Goal: Contribute content: Add original content to the website for others to see

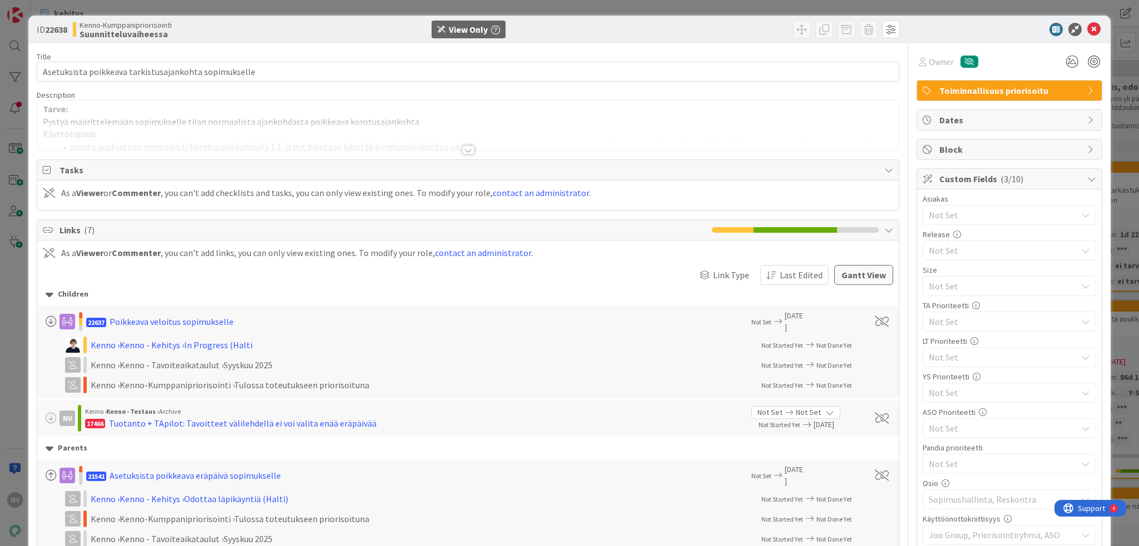
click at [462, 147] on div at bounding box center [468, 150] width 12 height 9
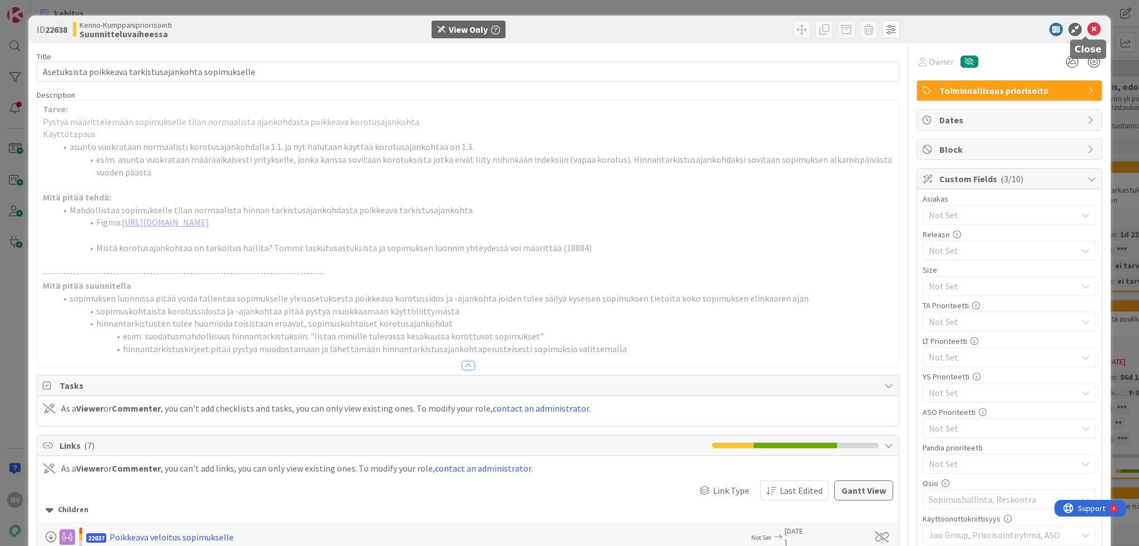
click at [1087, 28] on icon at bounding box center [1093, 29] width 13 height 13
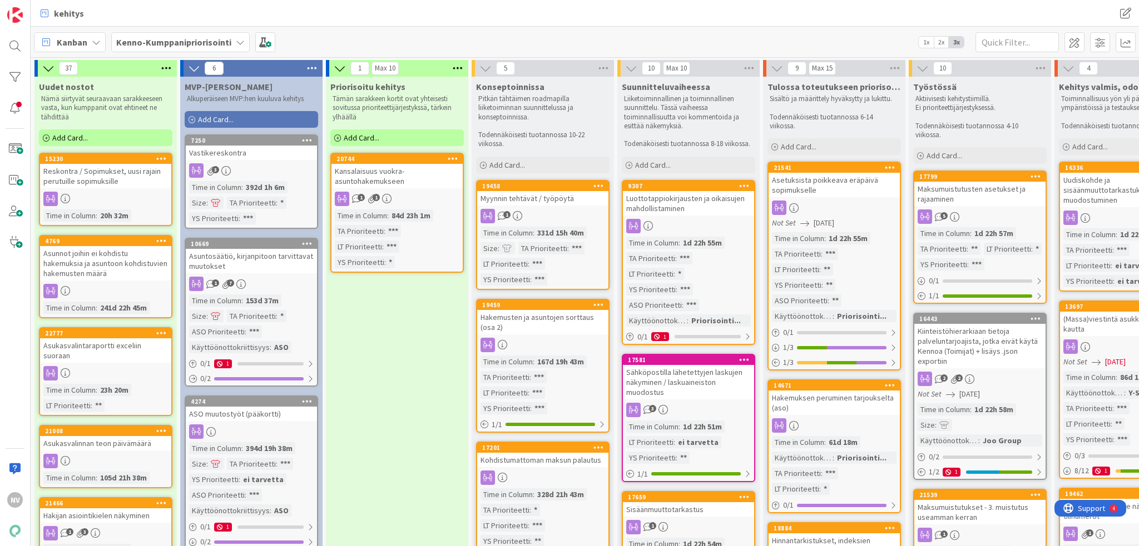
click at [222, 37] on b "Kenno-Kumppanipriorisointi" at bounding box center [173, 42] width 115 height 11
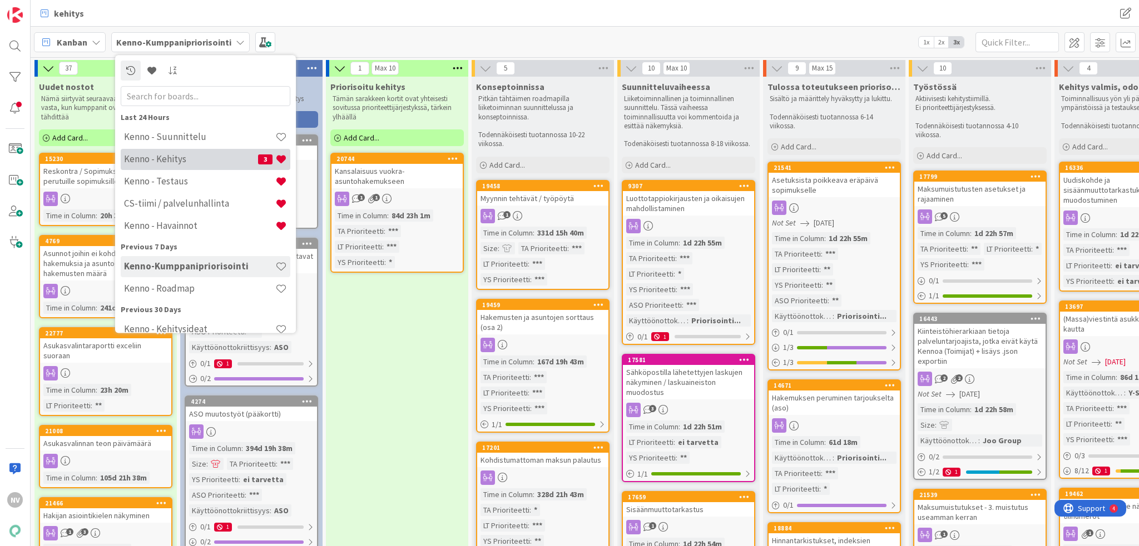
click at [232, 164] on h4 "Kenno - Kehitys" at bounding box center [191, 159] width 134 height 11
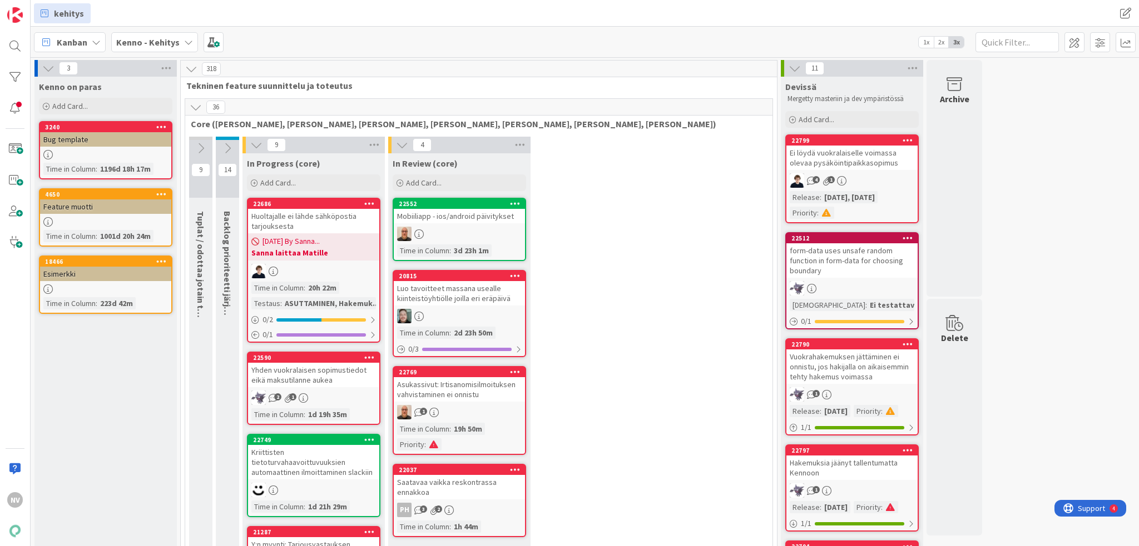
click at [173, 41] on b "Kenno - Kehitys" at bounding box center [147, 42] width 63 height 11
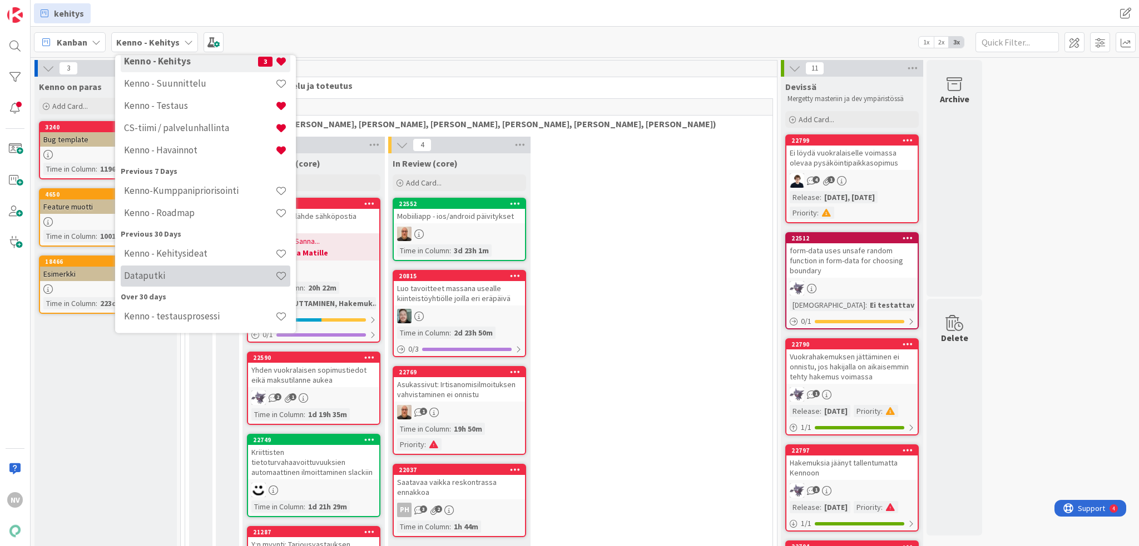
scroll to position [76, 0]
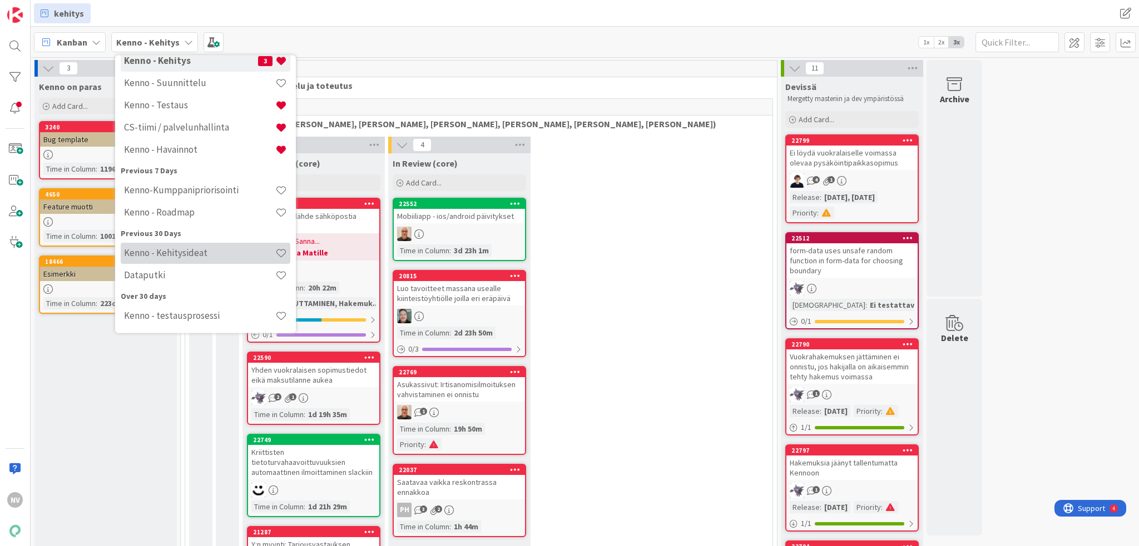
click at [205, 255] on h4 "Kenno - Kehitysideat" at bounding box center [199, 253] width 151 height 11
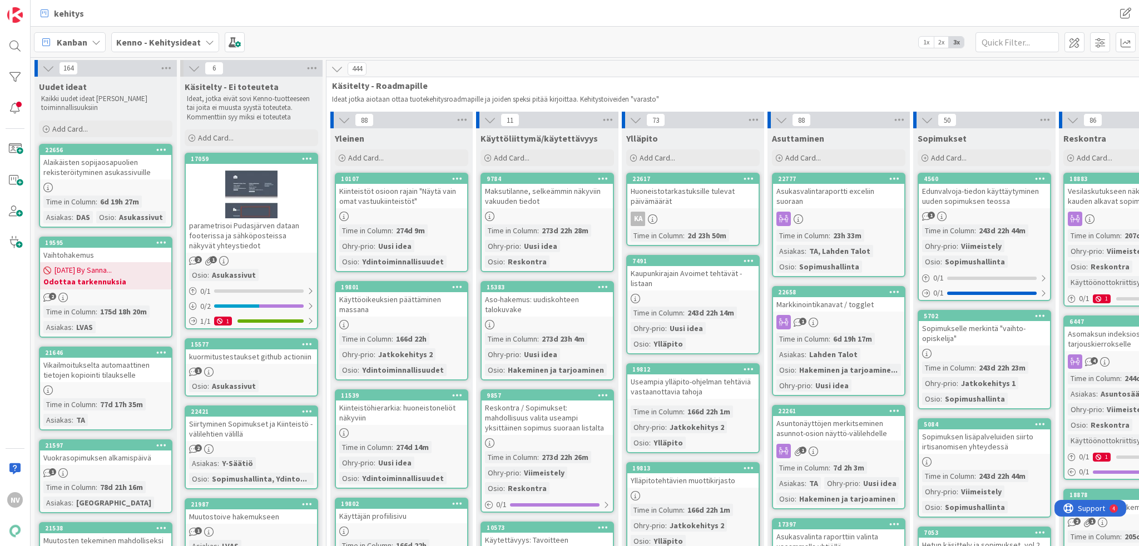
scroll to position [56, 0]
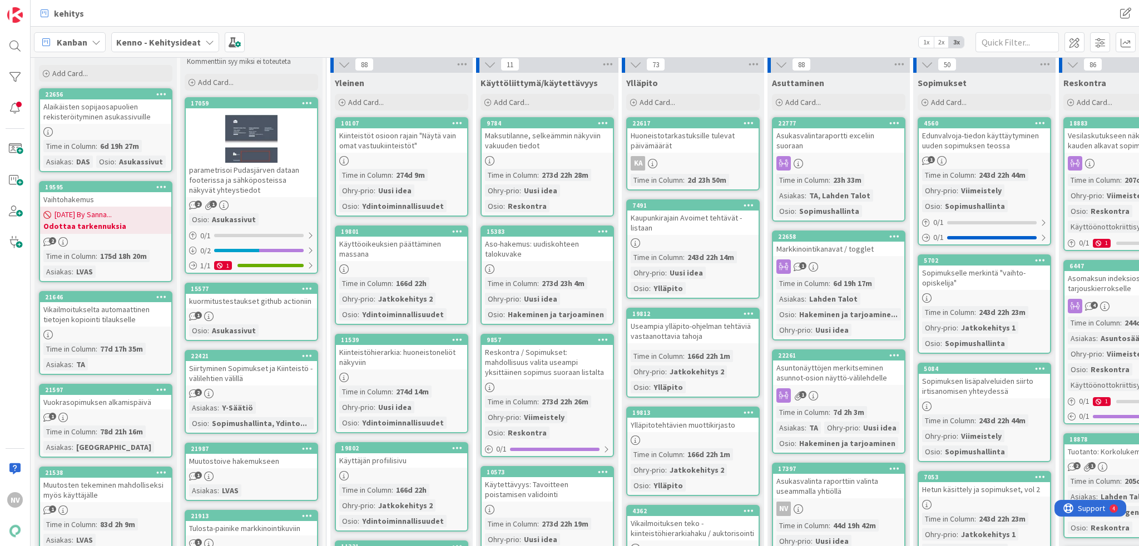
click at [84, 200] on div "Vaihtohakemus" at bounding box center [105, 199] width 131 height 14
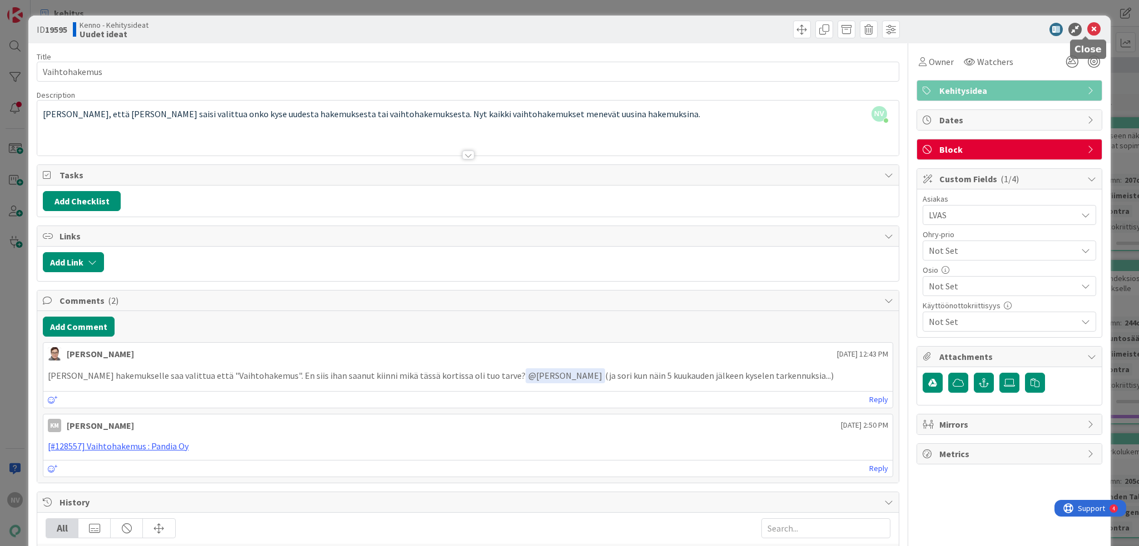
click at [1087, 28] on icon at bounding box center [1093, 29] width 13 height 13
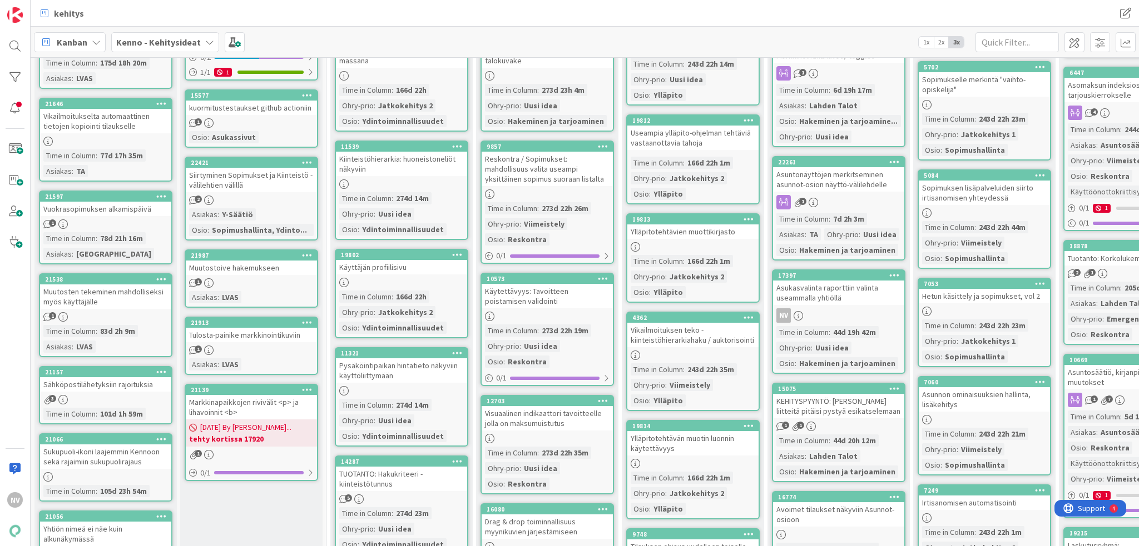
scroll to position [278, 0]
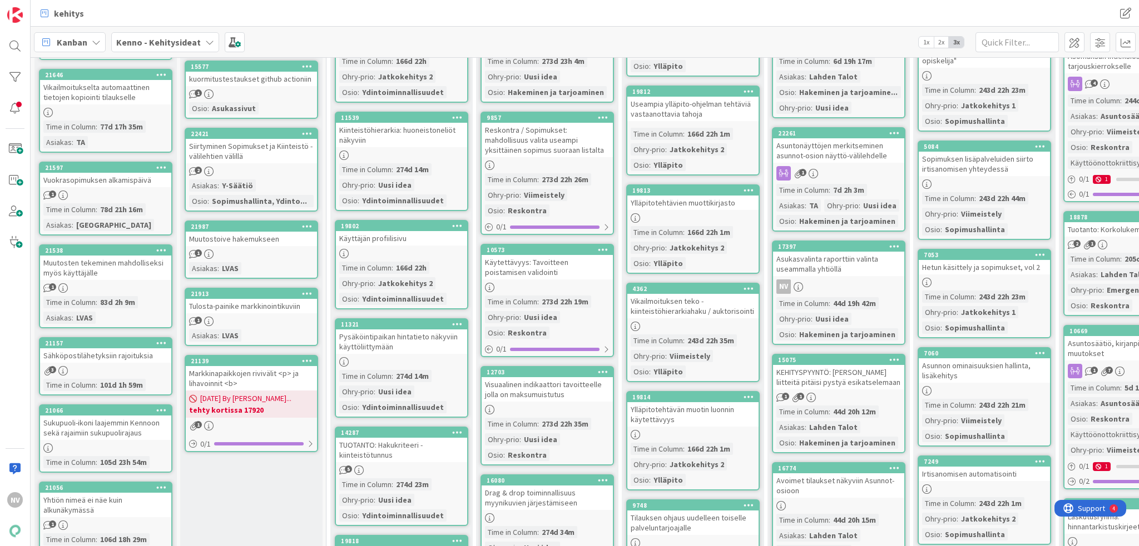
click at [116, 176] on div "Vuokrasopimuksen alkamispäivä" at bounding box center [105, 180] width 131 height 14
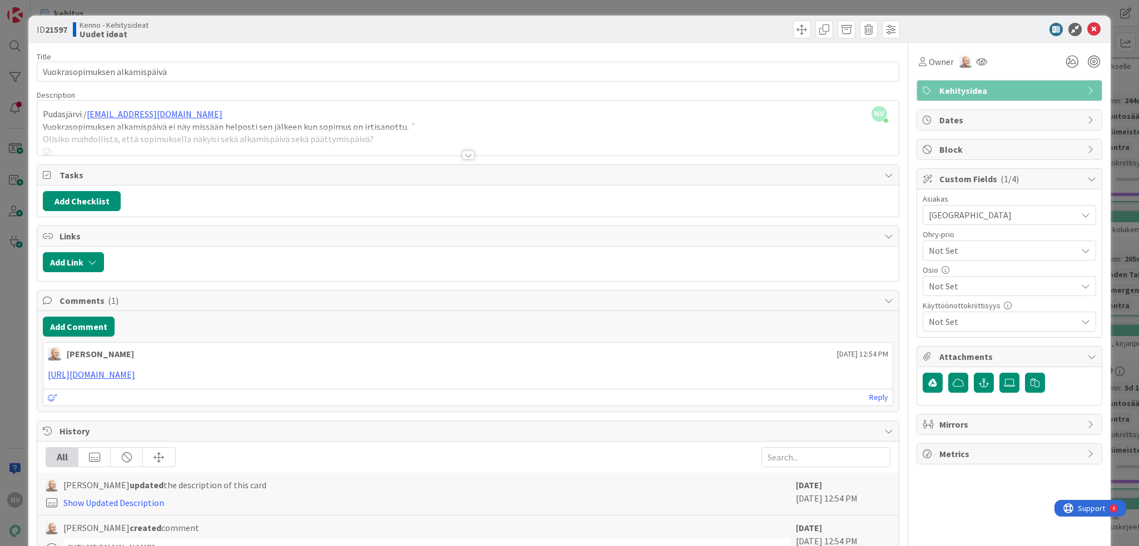
click at [464, 156] on div at bounding box center [468, 155] width 12 height 9
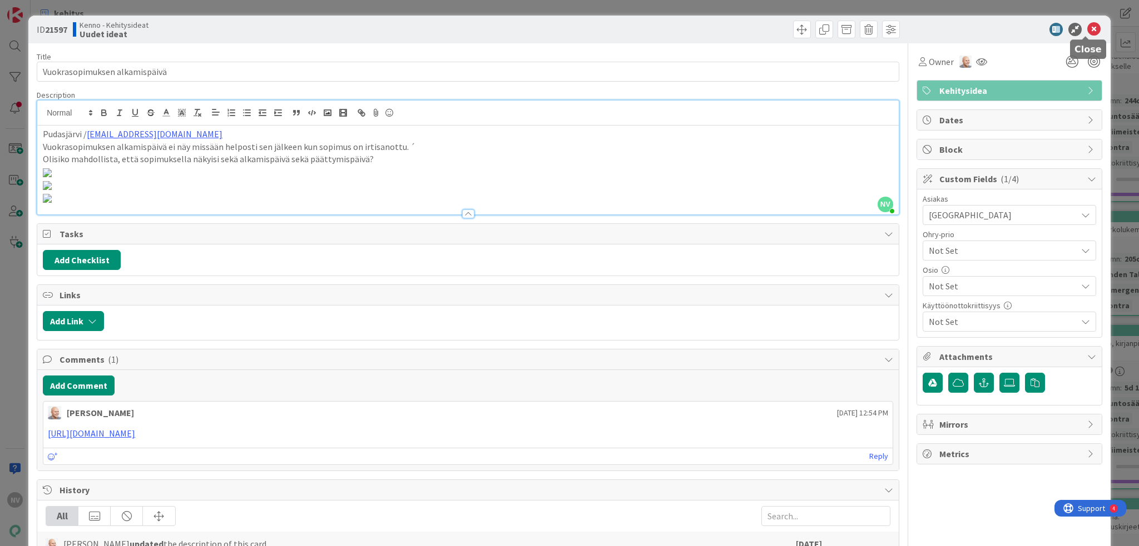
click at [1089, 26] on icon at bounding box center [1093, 29] width 13 height 13
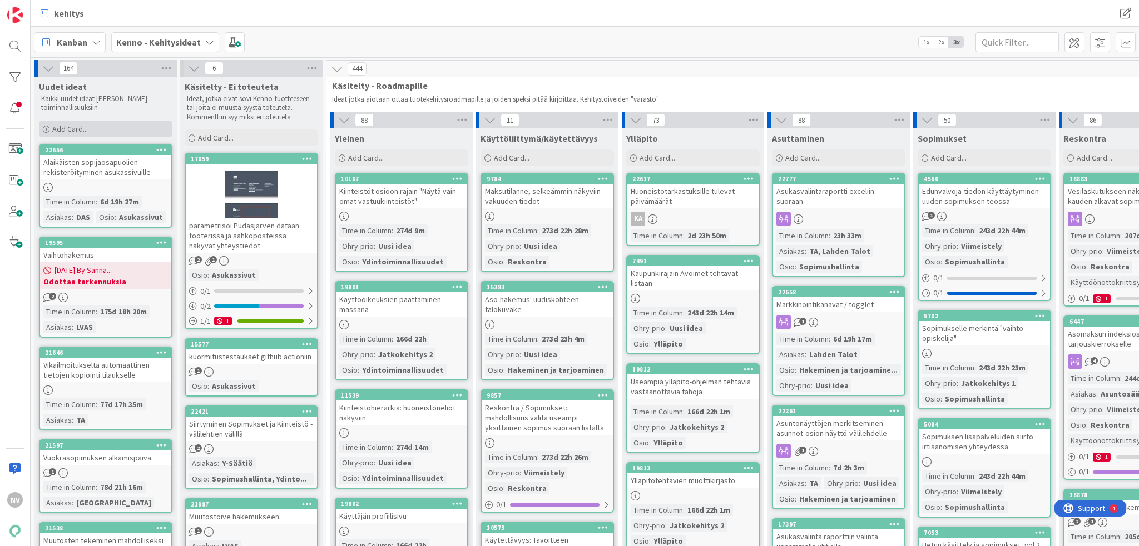
click at [74, 132] on span "Add Card..." at bounding box center [70, 129] width 36 height 10
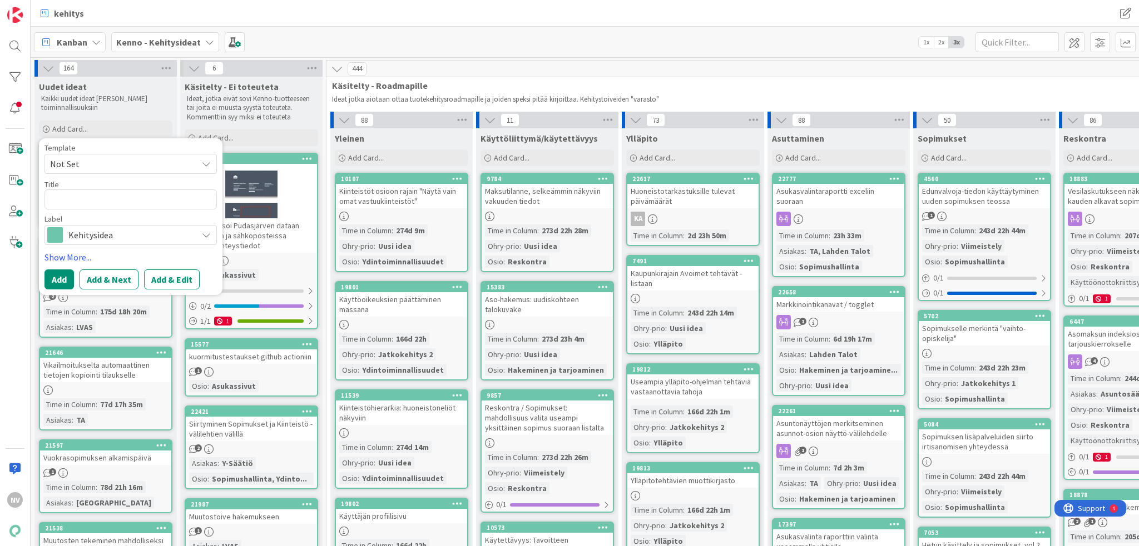
click at [95, 197] on textarea at bounding box center [130, 200] width 172 height 20
type textarea "x"
type textarea "P"
type textarea "x"
type textarea "P"
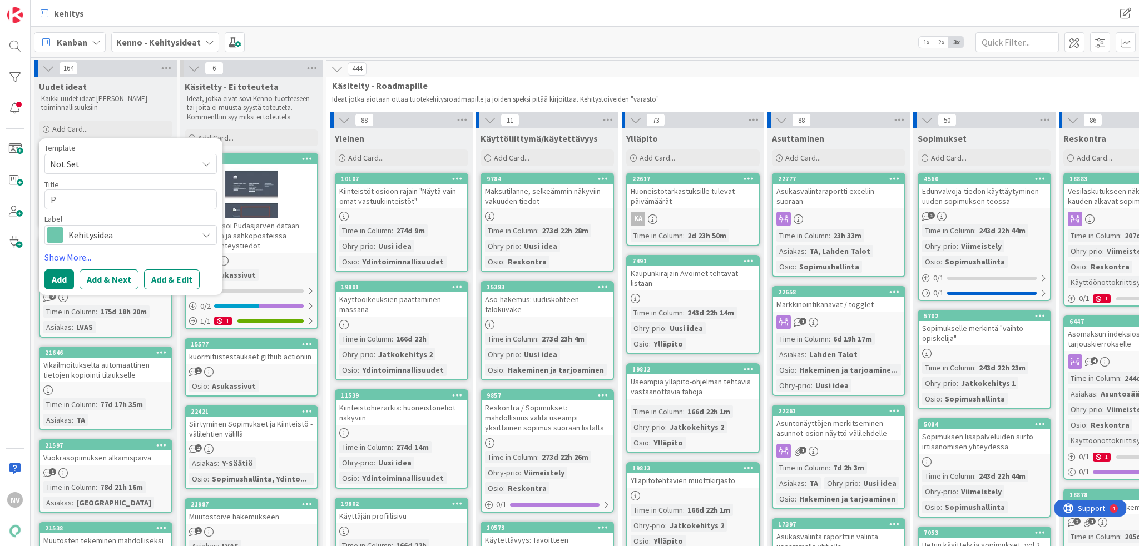
type textarea "x"
type textarea "Pa"
type textarea "x"
type textarea "Pal"
type textarea "x"
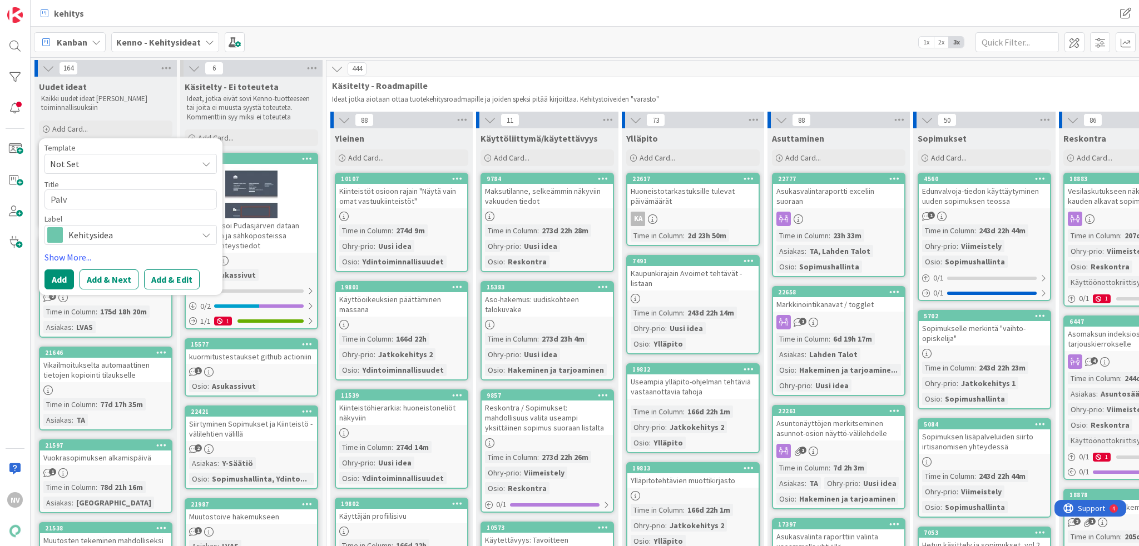
type textarea "Palve"
type textarea "x"
type textarea "Palvel"
type textarea "x"
type textarea "Palvelu"
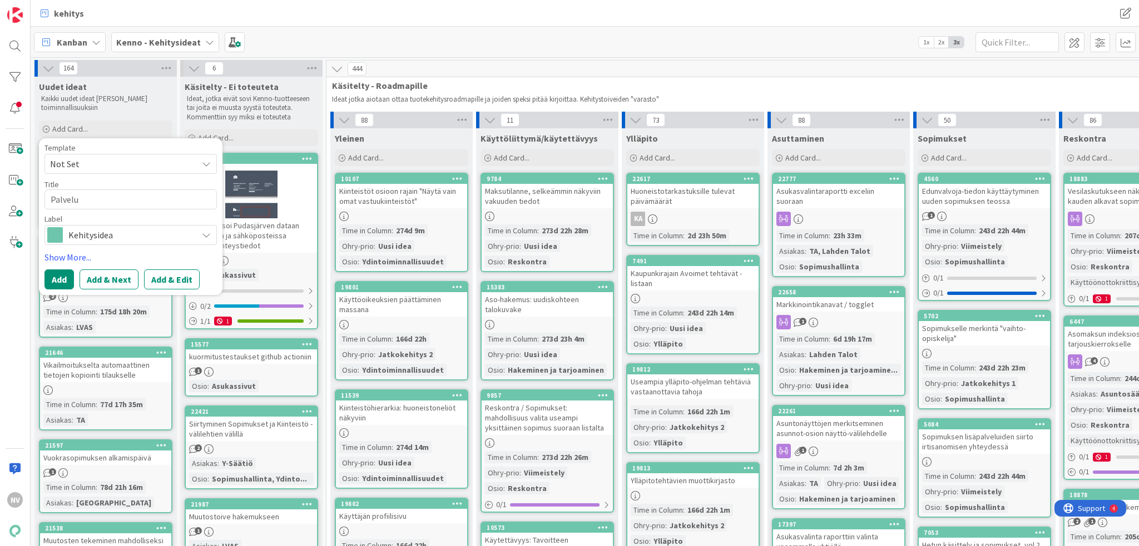
type textarea "x"
type textarea "Palvelul"
type textarea "x"
type textarea "Palveluli"
type textarea "x"
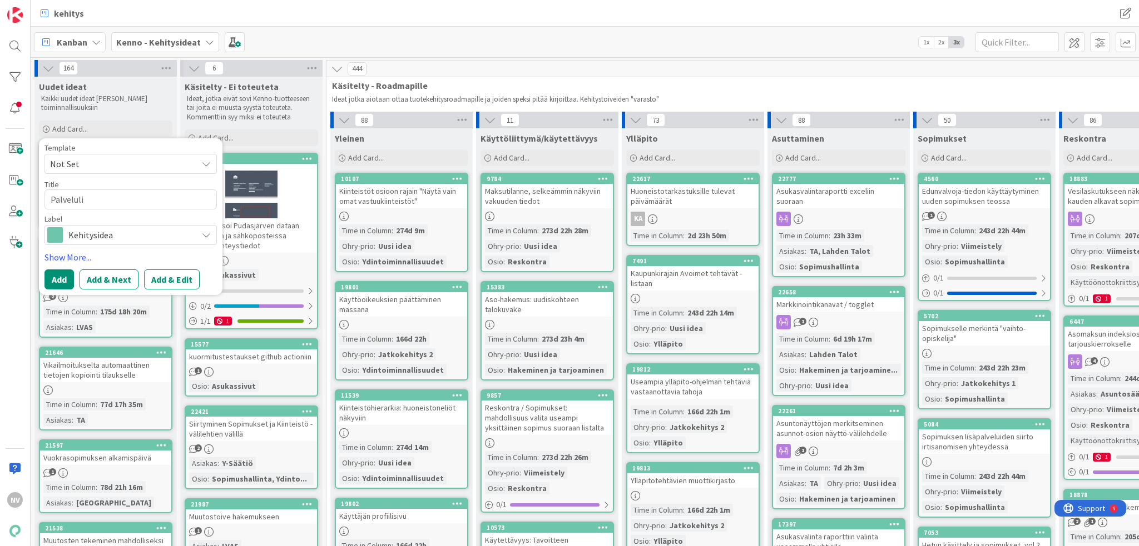
type textarea "Palvelulii"
type textarea "x"
type textarea "Palveluliit"
type textarea "x"
type textarea "Palveluliito"
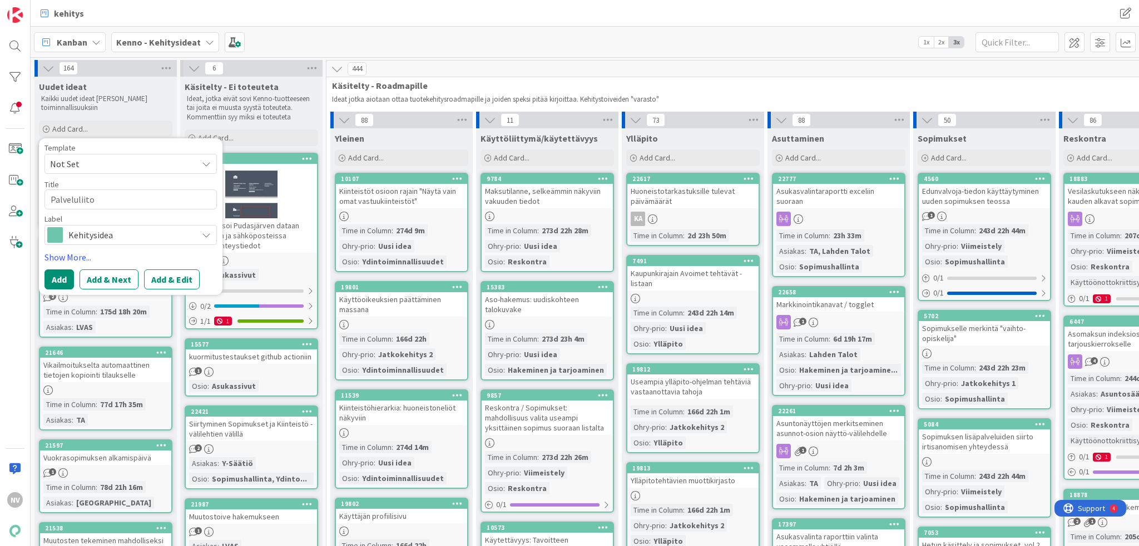
type textarea "x"
type textarea "Palveluliitok"
type textarea "x"
type textarea "Palveluliitoks"
type textarea "x"
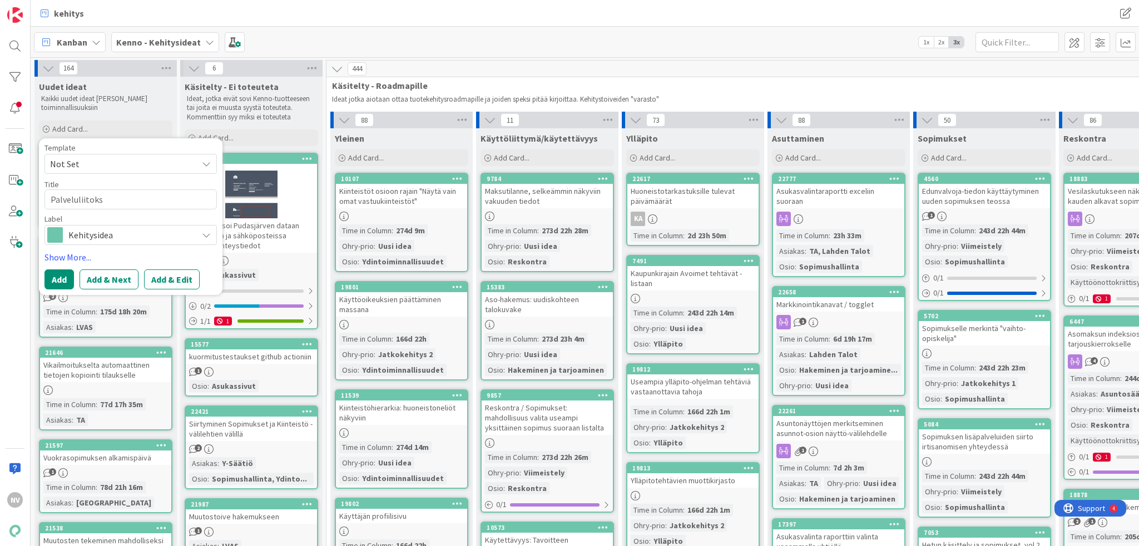
type textarea "Palveluliitokse"
type textarea "x"
type textarea "Palveluliitoksen"
type textarea "x"
type textarea "Palveluliitoksen"
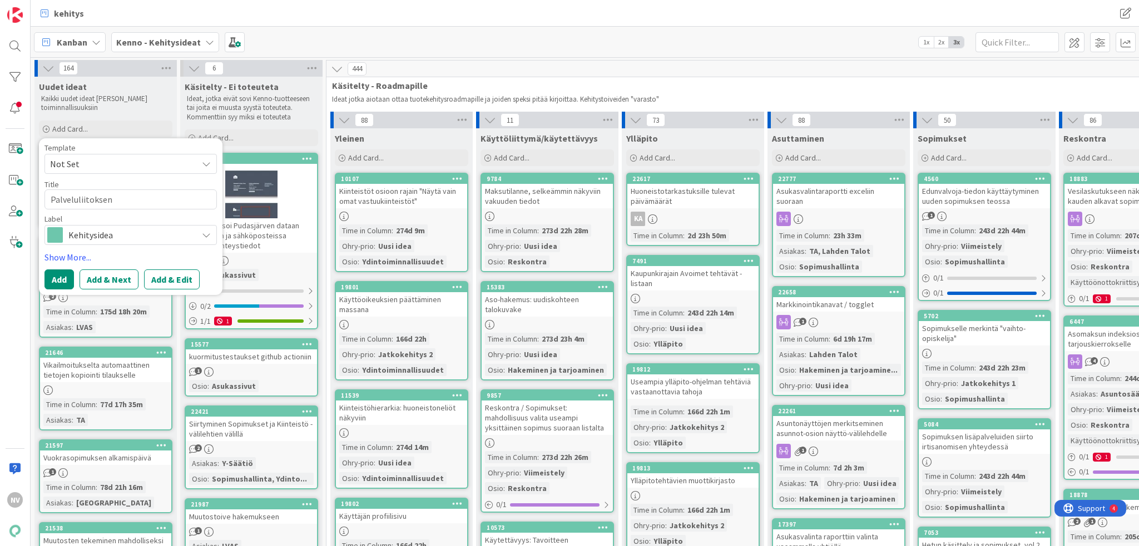
type textarea "x"
type textarea "Palveluliitoksen v"
type textarea "x"
type textarea "Palveluliitoksen va"
type textarea "x"
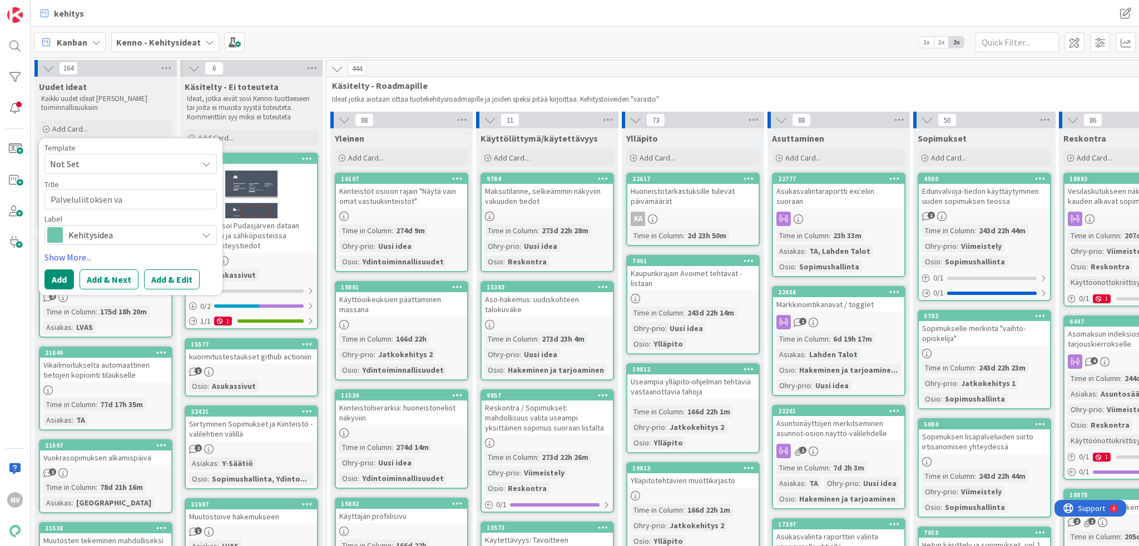
type textarea "Palveluliitoksen val"
type textarea "x"
type textarea "Palveluliitoksen vali"
type textarea "x"
type textarea "Palveluliitoksen valin"
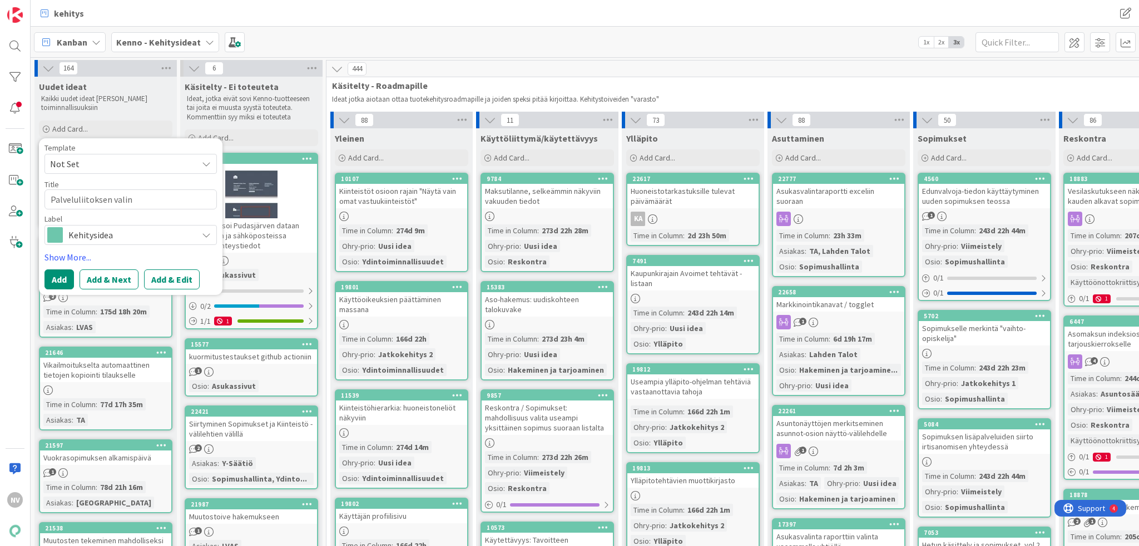
type textarea "x"
type textarea "Palveluliitoksen valint"
type textarea "x"
type textarea "Palveluliitoksen valinta"
type textarea "x"
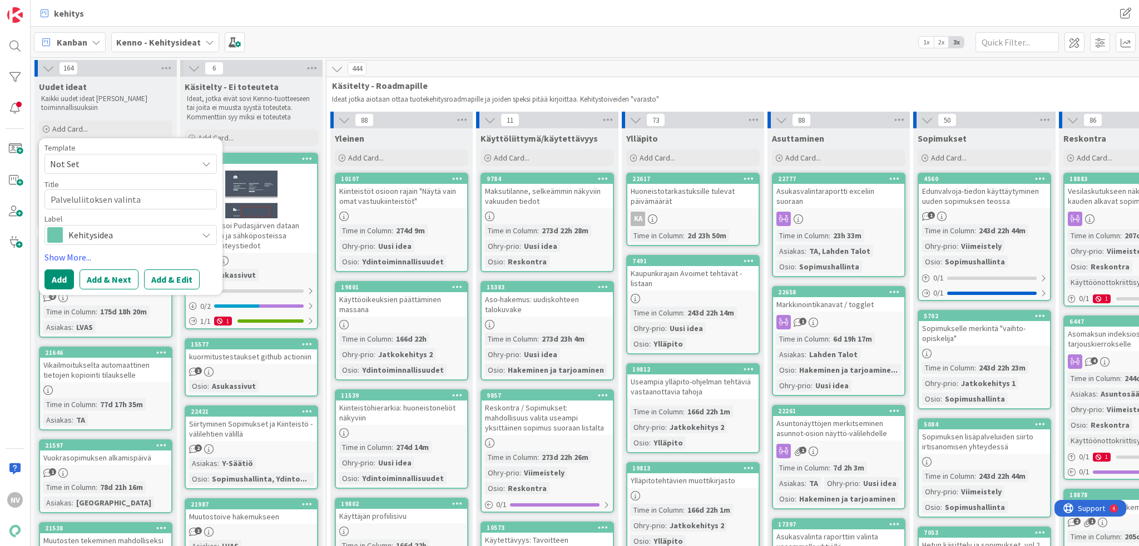
type textarea "Palveluliitoksen valinta"
type textarea "x"
type textarea "Palveluliitoksen valinta"
type textarea "x"
type textarea "Palveluliitoksen vali"
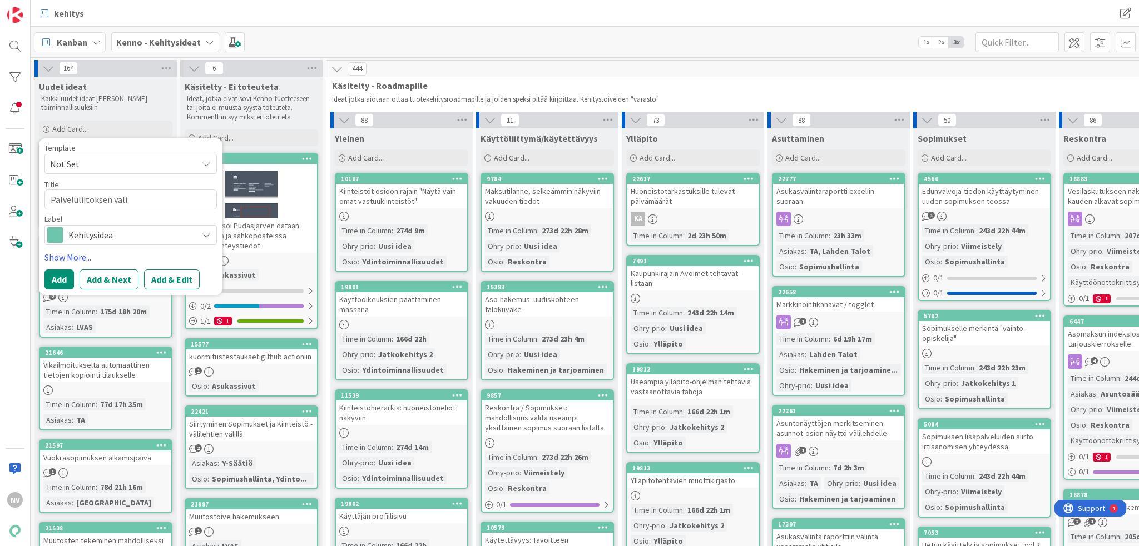
type textarea "x"
type textarea "Palveluliitoksen val"
type textarea "x"
type textarea "Palveluliitoksen"
type textarea "x"
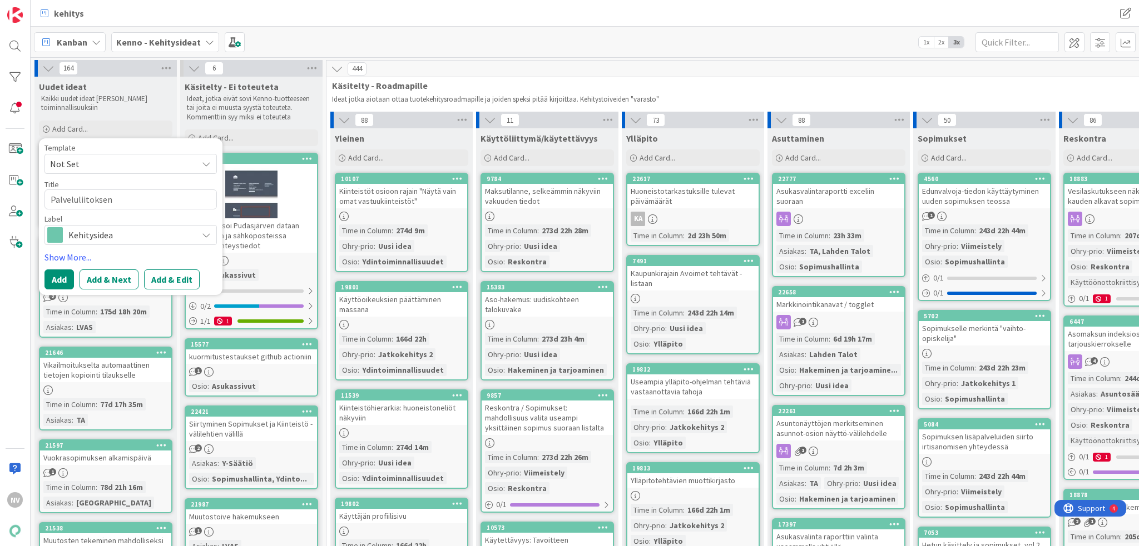
type textarea "Palveluliitoksen"
type textarea "x"
type textarea "Palveluliitoksen"
type textarea "x"
type textarea "Palveluliitoksen o"
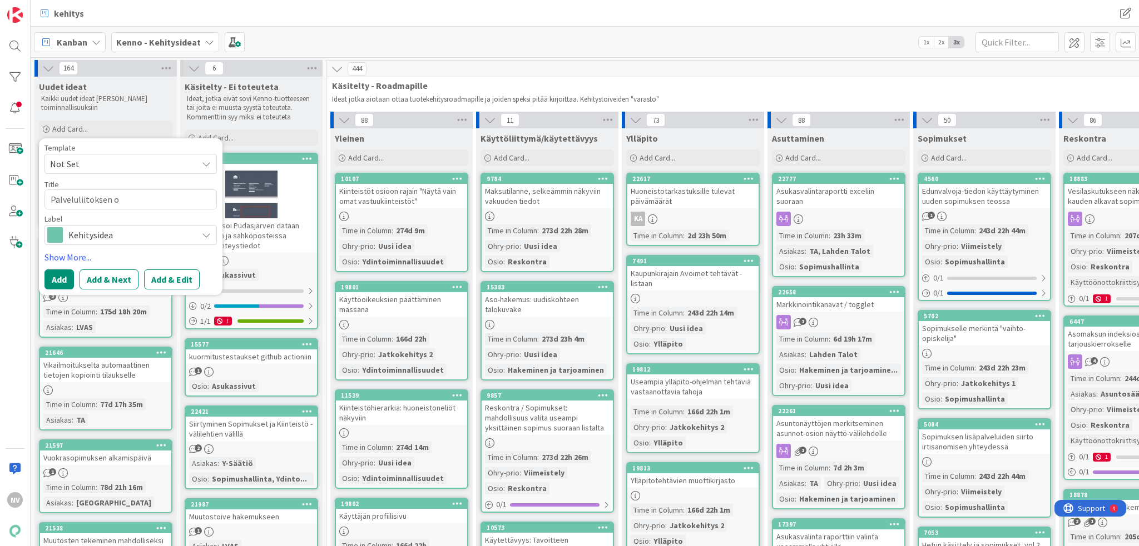
type textarea "x"
type textarea "Palveluliitoksen os"
type textarea "x"
type textarea "Palveluliitoksen oso"
type textarea "x"
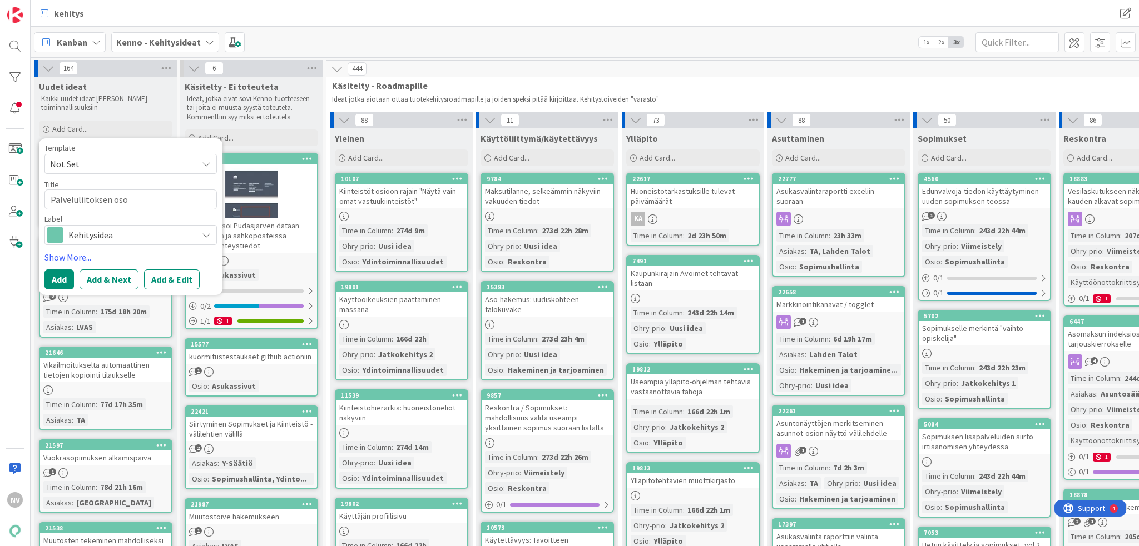
type textarea "Palveluliitoksen osoi"
type textarea "x"
type textarea "Palveluliitoksen osoit"
type textarea "x"
type textarea "Palveluliitoksen osoite"
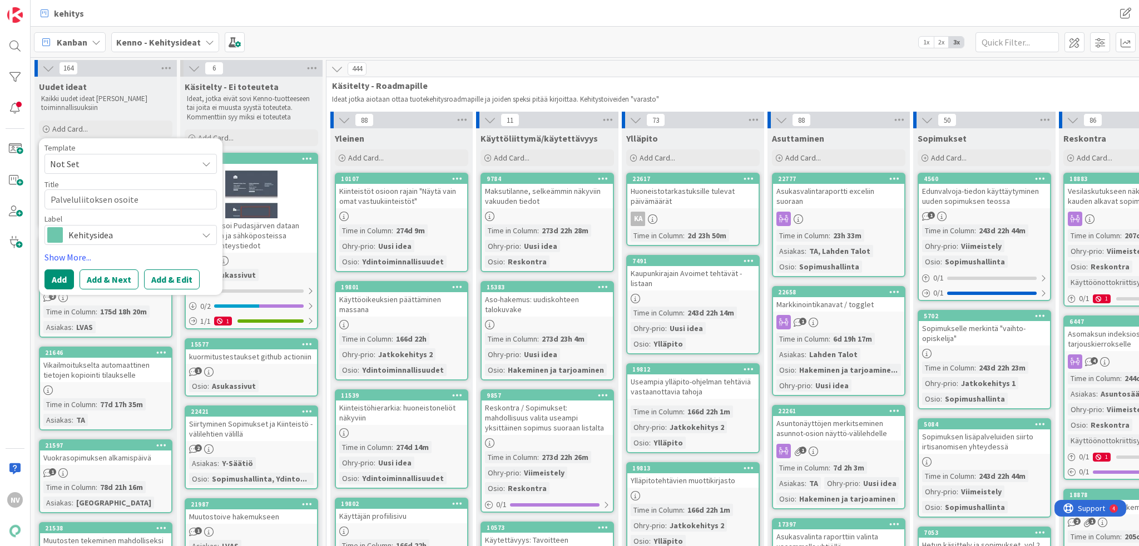
type textarea "x"
type textarea "Palveluliitoksen osoitev"
type textarea "x"
type textarea "Palveluliitoksen osoiteva"
type textarea "x"
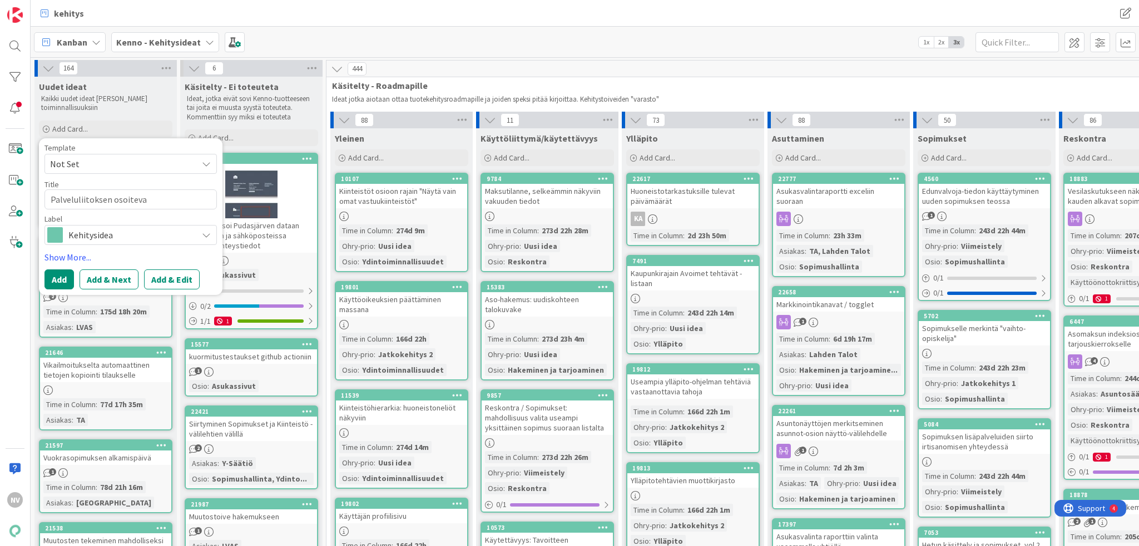
type textarea "Palveluliitoksen osoiteval"
type textarea "x"
type textarea "Palveluliitoksen osoitevali"
type textarea "x"
type textarea "Palveluliitoksen osoitevalin"
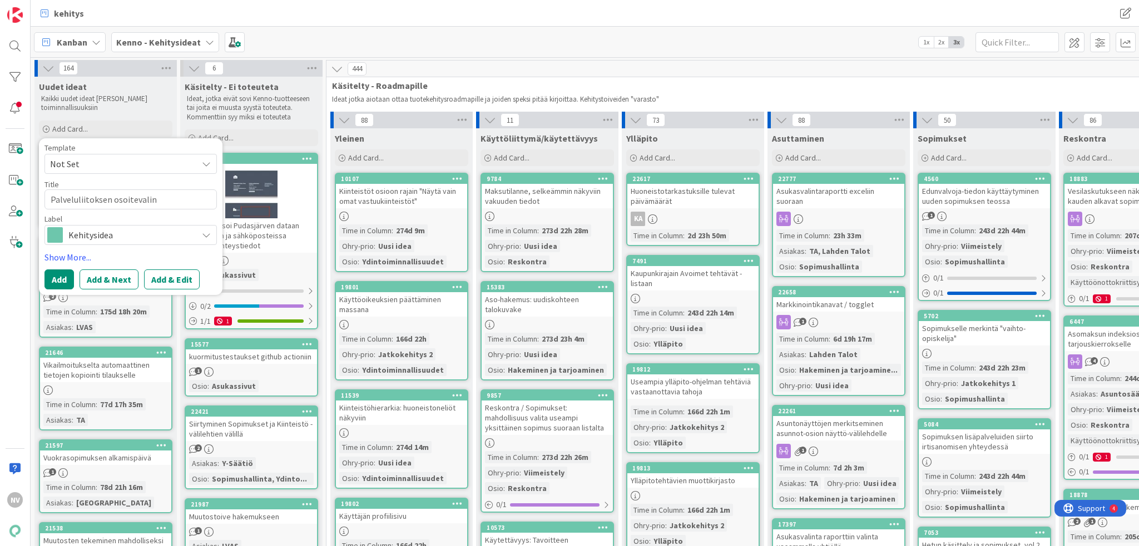
type textarea "x"
type textarea "Palveluliitoksen osoitevalint"
type textarea "x"
type textarea "Palveluliitoksen osoitevalinta"
type textarea "x"
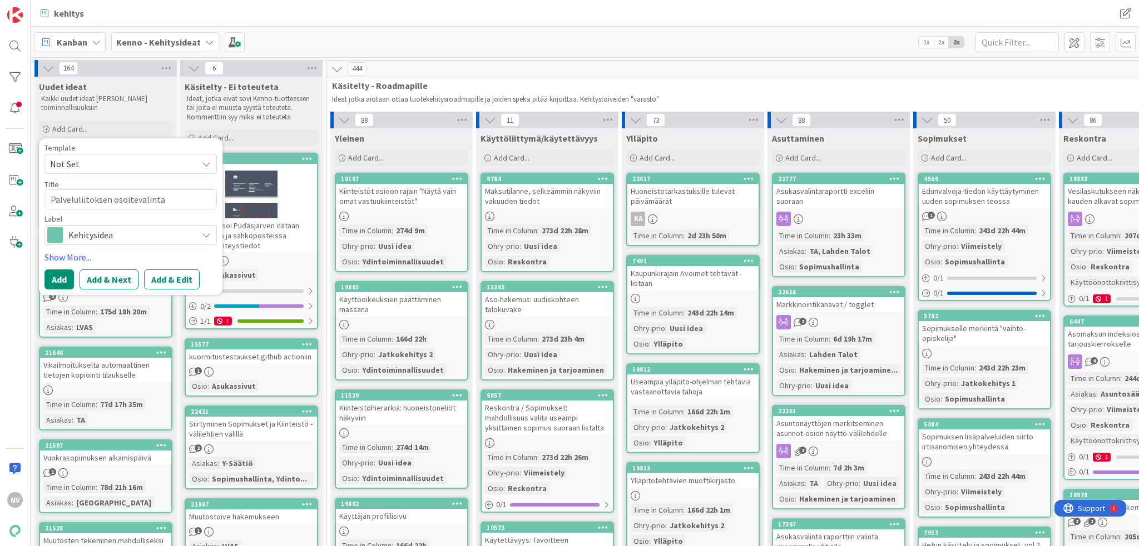
type textarea "Palveluliitoksen osoitevalinta"
type textarea "x"
type textarea "Palveluliitoksen osoitevalinta m"
type textarea "x"
type textarea "Palveluliitoksen osoitevalinta mo"
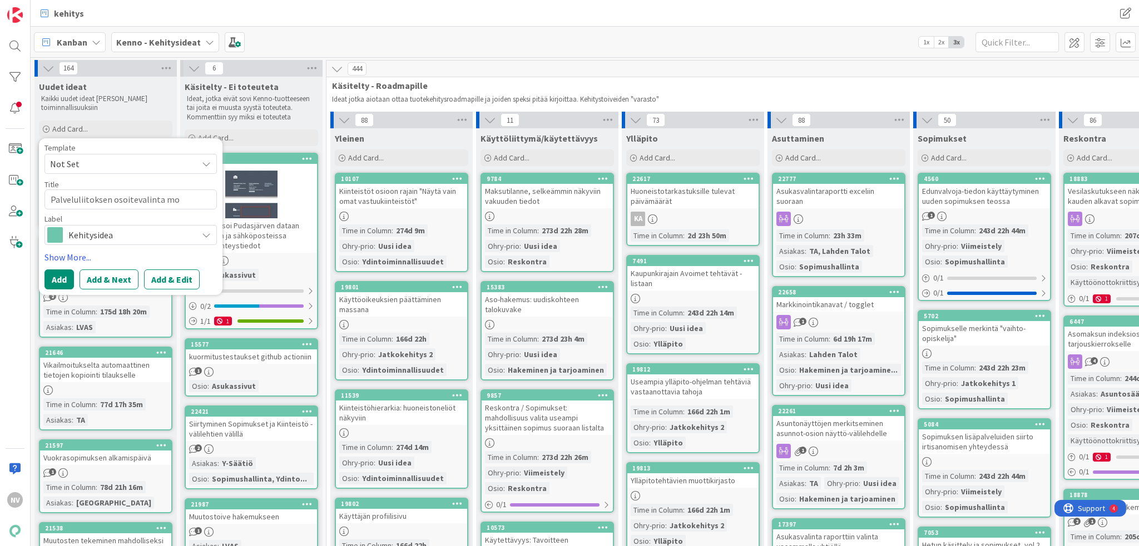
type textarea "x"
type textarea "Palveluliitoksen osoitevalinta mon"
type textarea "x"
type textarea "Palveluliitoksen osoitevalinta moni"
type textarea "x"
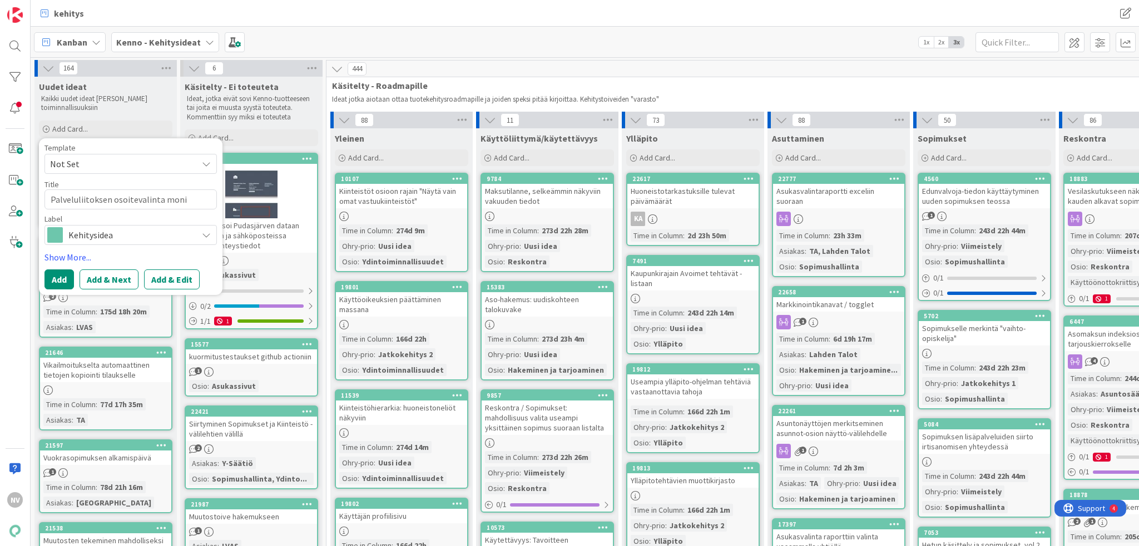
type textarea "Palveluliitoksen osoitevalinta moniv"
type textarea "x"
type textarea "Palveluliitoksen osoitevalinta monival"
type textarea "x"
type textarea "Palveluliitoksen osoitevalinta monivali"
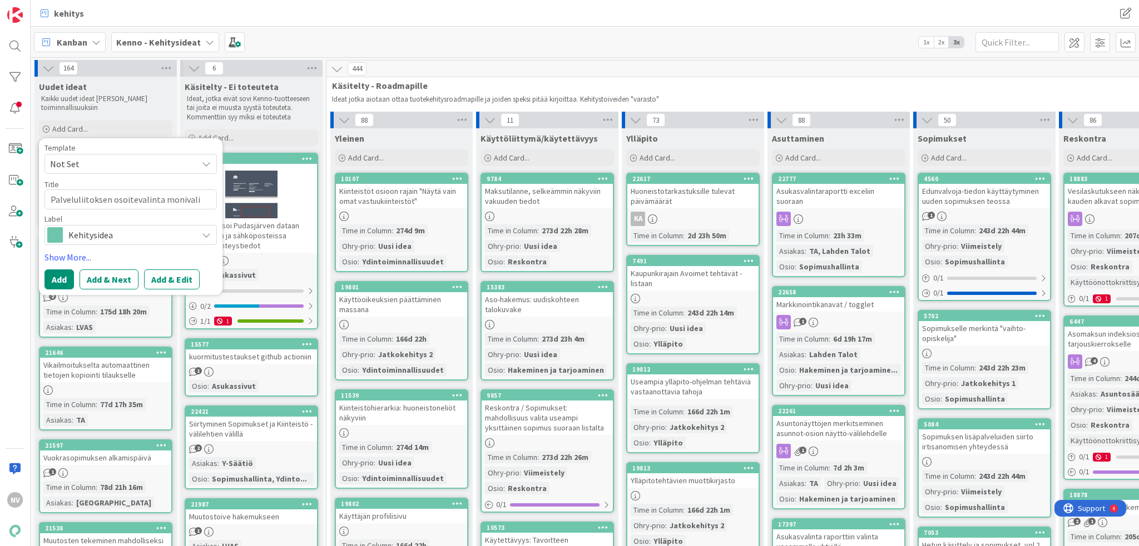
type textarea "x"
type textarea "Palveluliitoksen osoitevalinta monivalii"
type textarea "x"
type textarea "Palveluliitoksen osoitevalinta monivali"
type textarea "x"
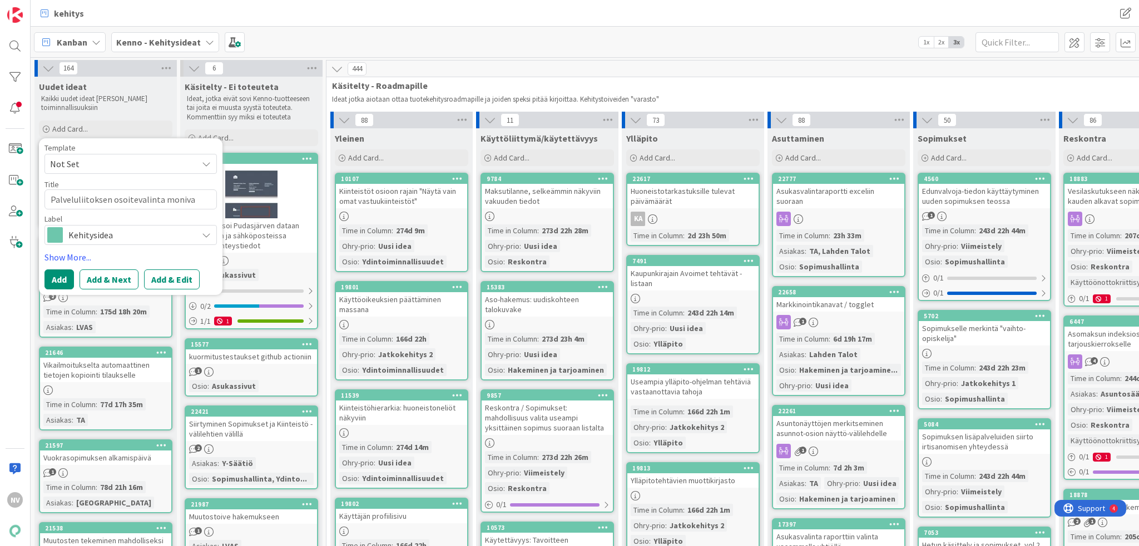
type textarea "Palveluliitoksen osoitevalinta moniv"
type textarea "x"
type textarea "Palveluliitoksen osoitevalinta moni"
type textarea "x"
type textarea "Palveluliitoksen osoitevalinta mon"
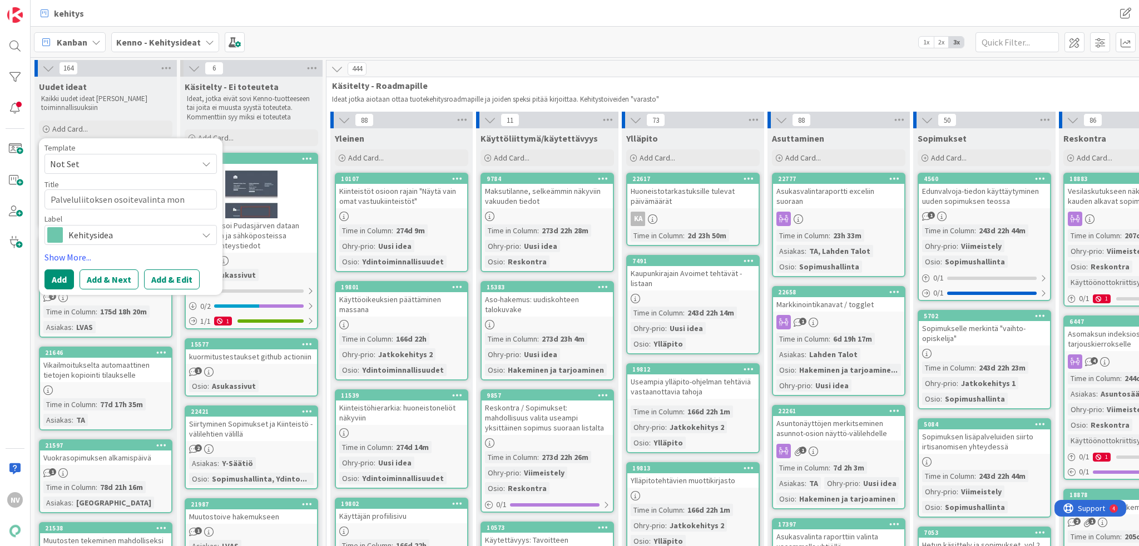
type textarea "x"
type textarea "Palveluliitoksen osoitevalinta mo"
type textarea "x"
type textarea "Palveluliitoksen osoitevalinta m"
type textarea "x"
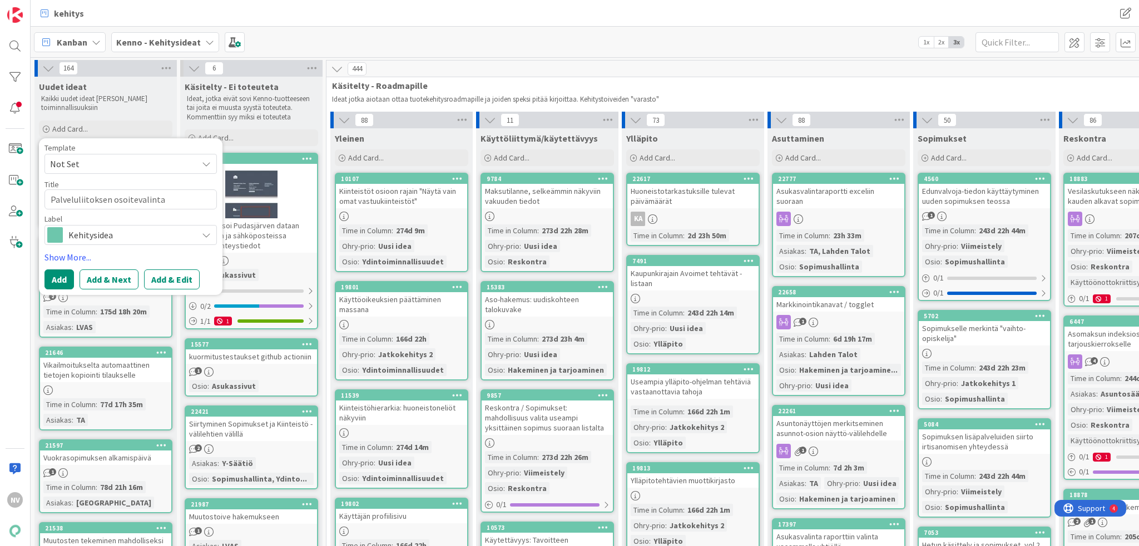
type textarea "Palveluliitoksen osoitevalinta"
type textarea "x"
type textarea "Palveluliitoksen osoitevalinta m"
type textarea "x"
type textarea "Palveluliitoksen osoitevalinta ma"
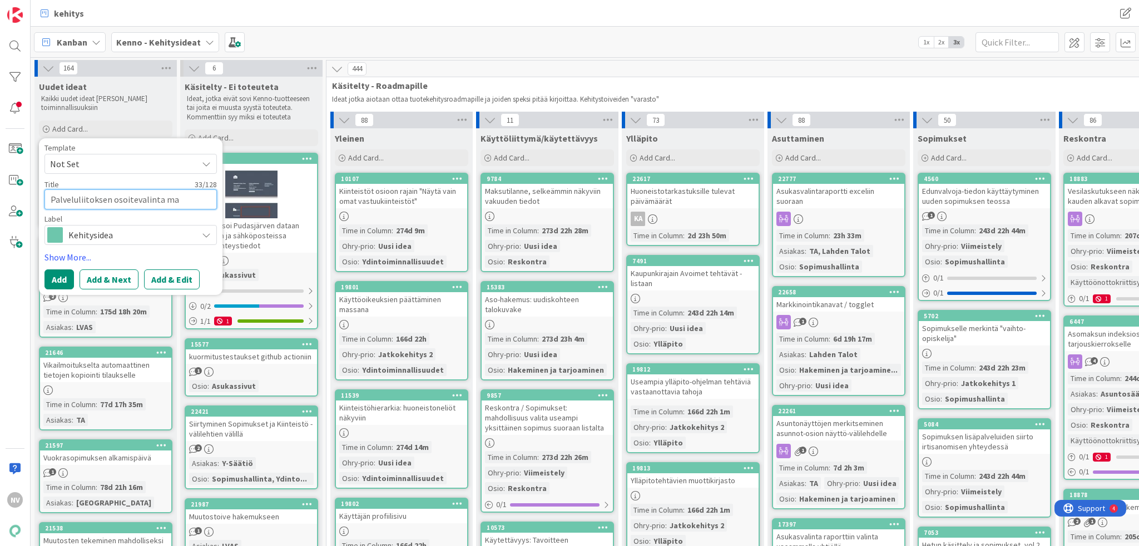
type textarea "x"
type textarea "Palveluliitoksen osoitevalinta mas"
type textarea "x"
type textarea "Palveluliitoksen osoitevalinta mass"
type textarea "x"
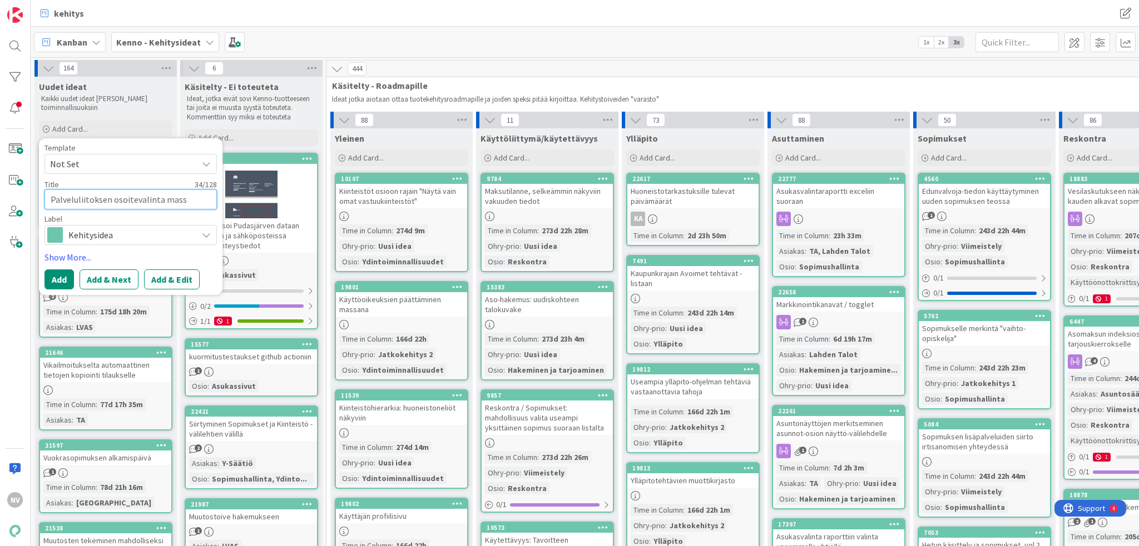
type textarea "Palveluliitoksen osoitevalinta massa"
type textarea "x"
type textarea "Palveluliitoksen osoitevalinta massan"
type textarea "x"
type textarea "Palveluliitoksen osoitevalinta massana"
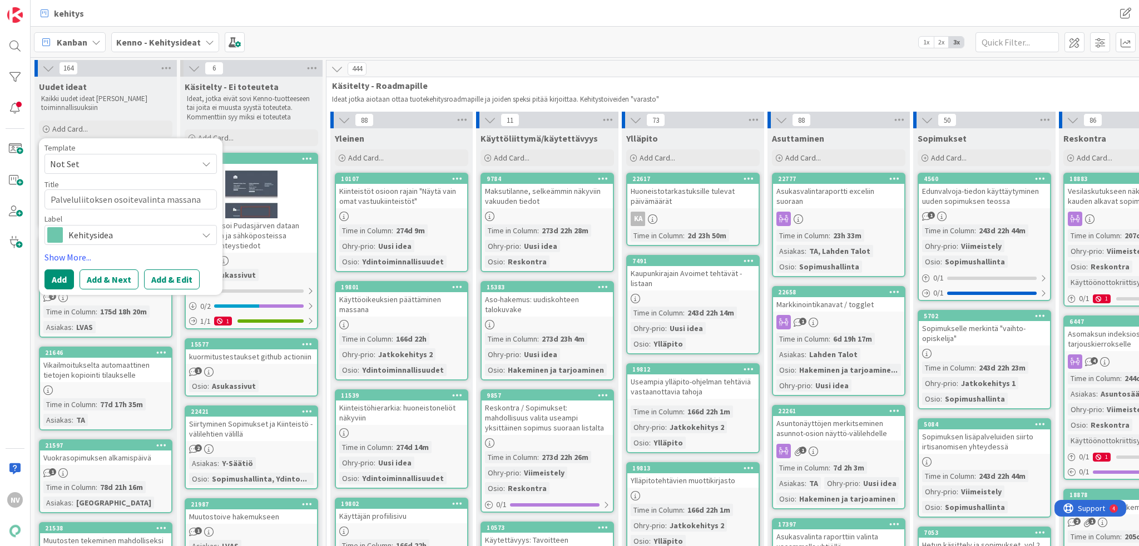
click at [180, 275] on button "Add & Edit" at bounding box center [172, 280] width 56 height 20
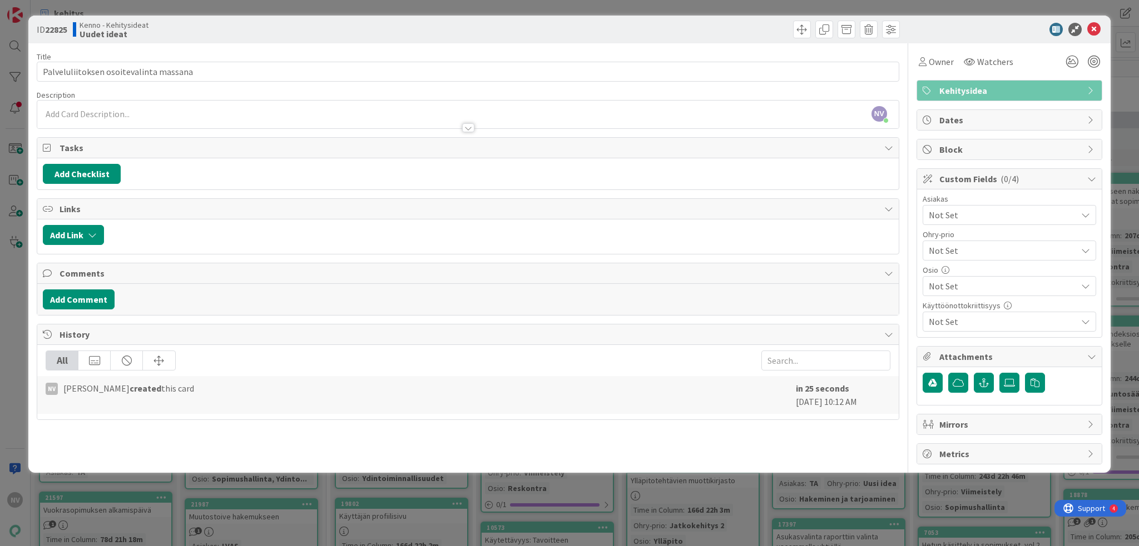
click at [1029, 211] on span "Not Set" at bounding box center [1002, 214] width 148 height 13
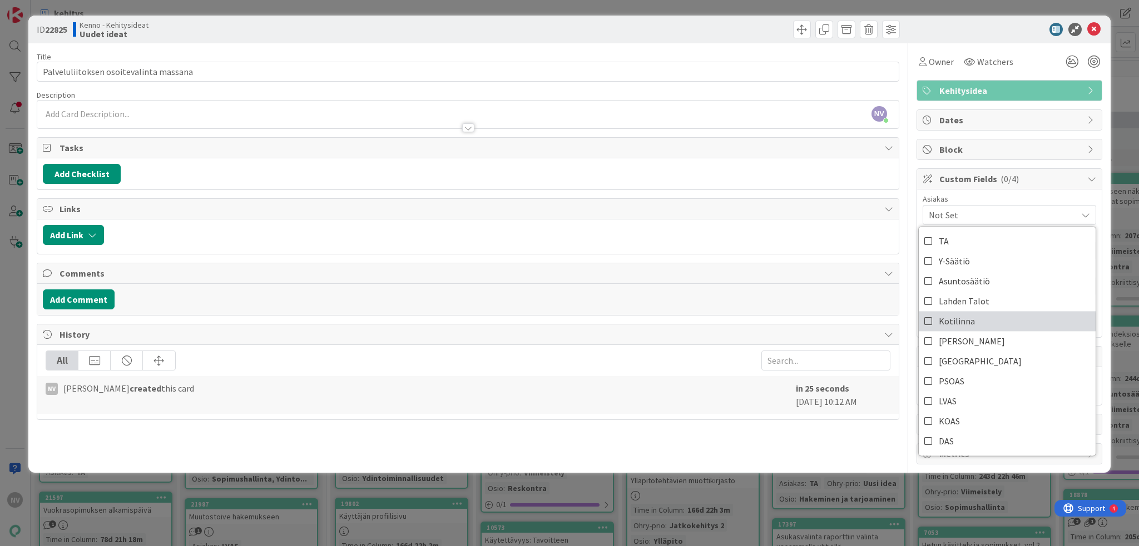
click at [1004, 321] on link "Kotilinna" at bounding box center [1006, 321] width 177 height 20
click at [269, 110] on div "NV Nina Viljanen just joined" at bounding box center [467, 115] width 861 height 28
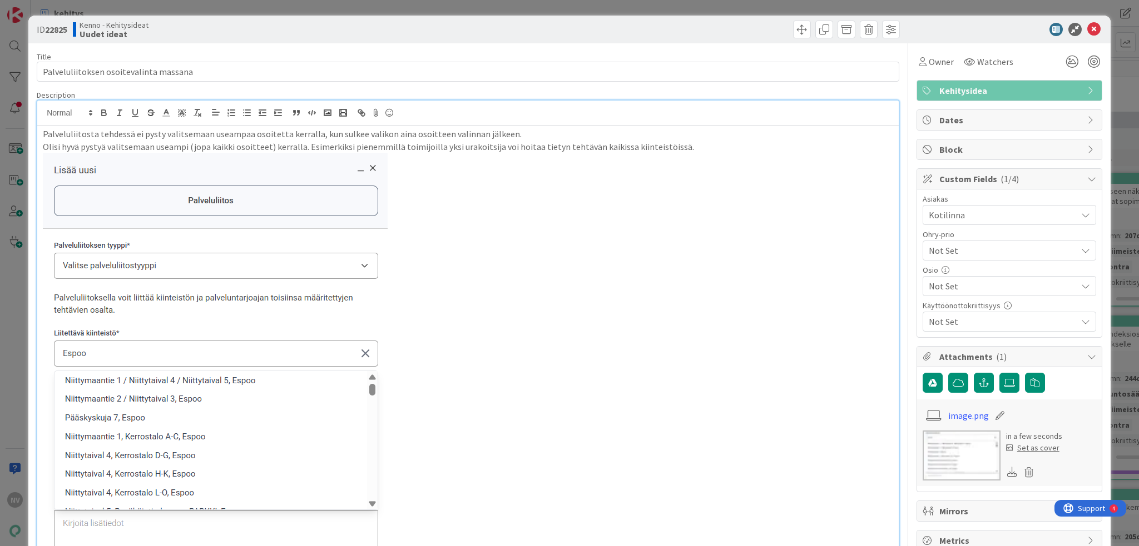
click at [320, 205] on img at bounding box center [215, 434] width 345 height 563
click at [371, 162] on img at bounding box center [215, 434] width 345 height 563
click at [335, 158] on img at bounding box center [215, 434] width 345 height 563
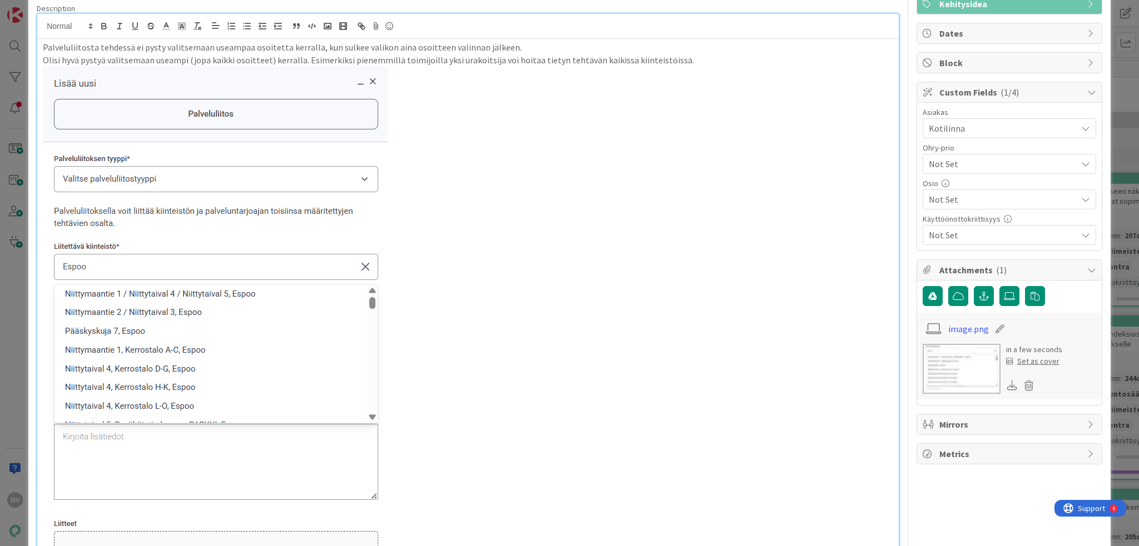
scroll to position [222, 0]
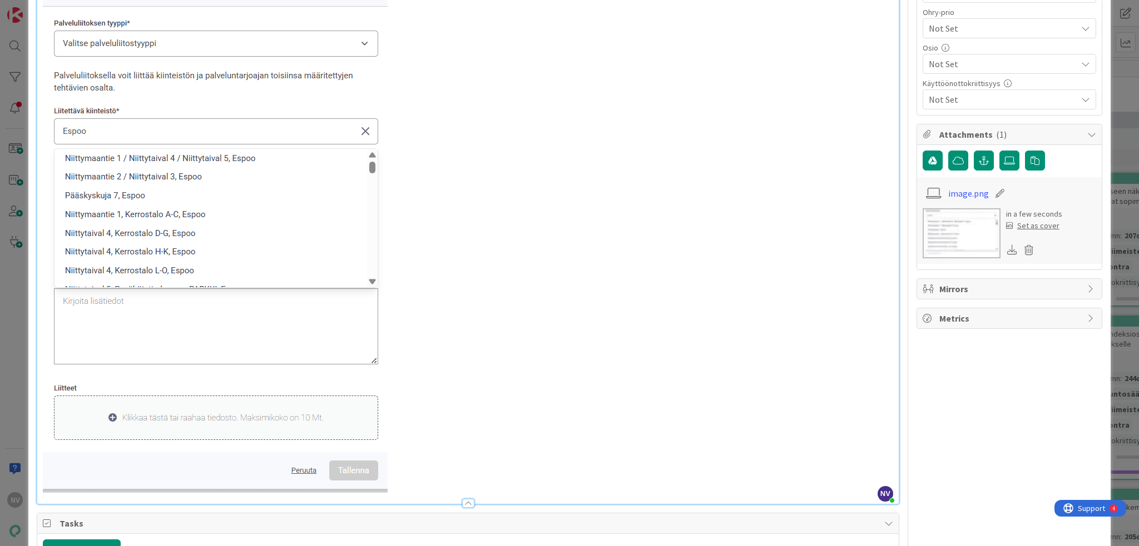
click at [297, 316] on img at bounding box center [215, 212] width 345 height 563
click at [147, 460] on img at bounding box center [215, 212] width 345 height 563
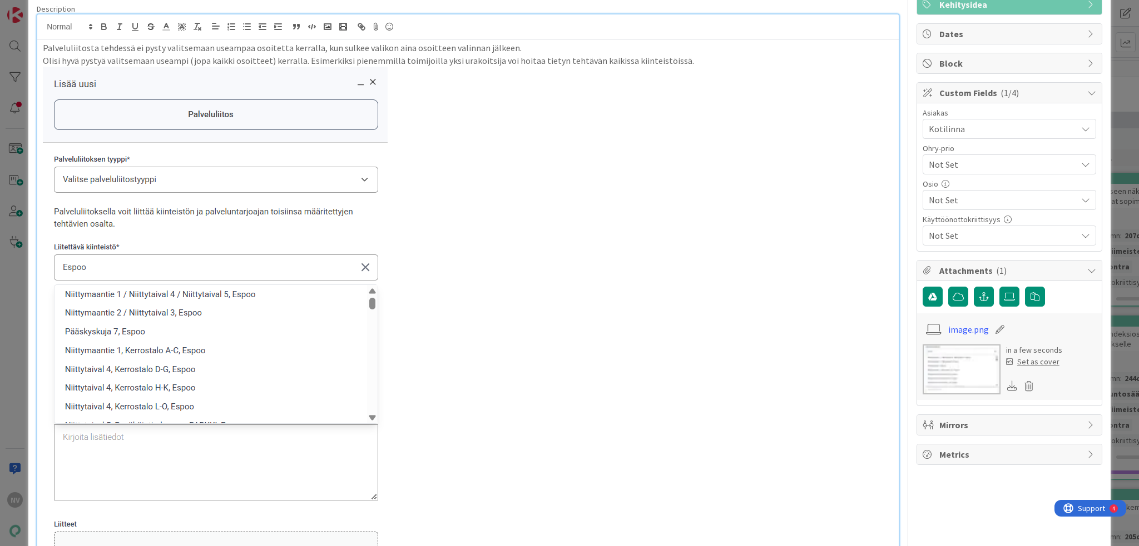
scroll to position [0, 0]
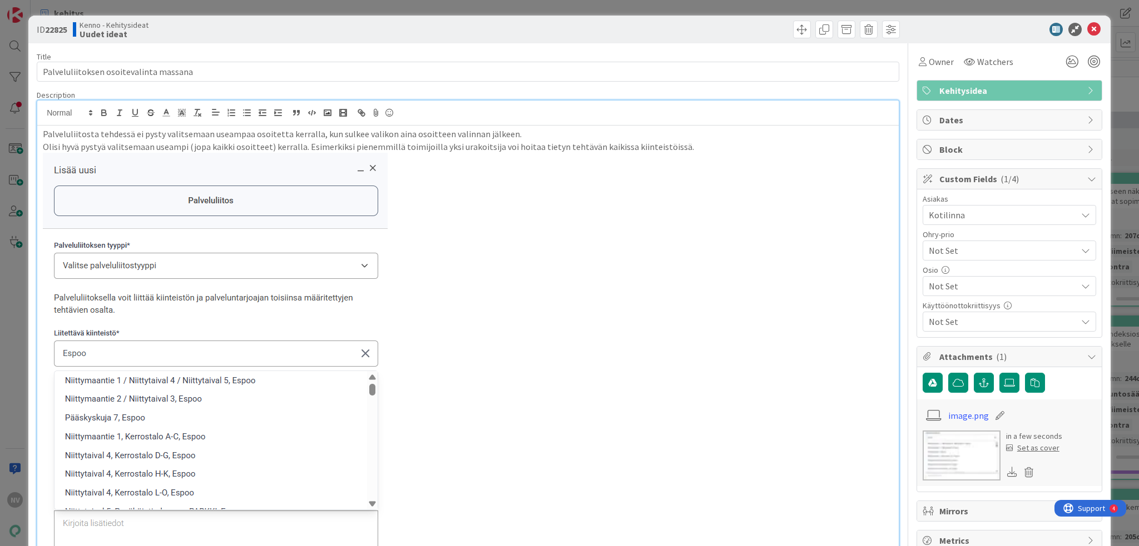
click at [57, 182] on img at bounding box center [215, 434] width 345 height 563
click at [1087, 26] on icon at bounding box center [1093, 29] width 13 height 13
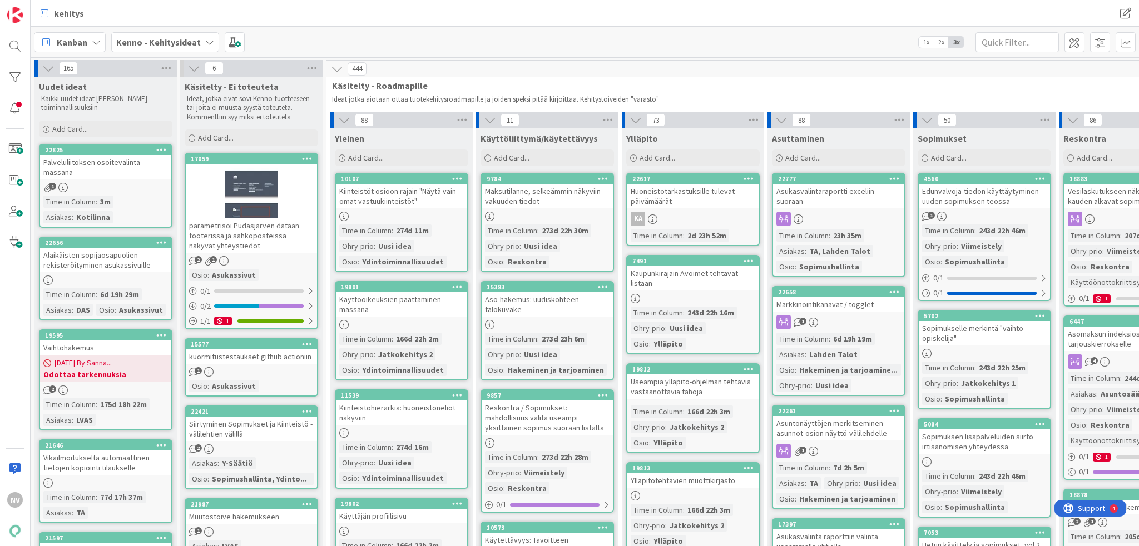
click at [205, 41] on icon at bounding box center [209, 42] width 9 height 9
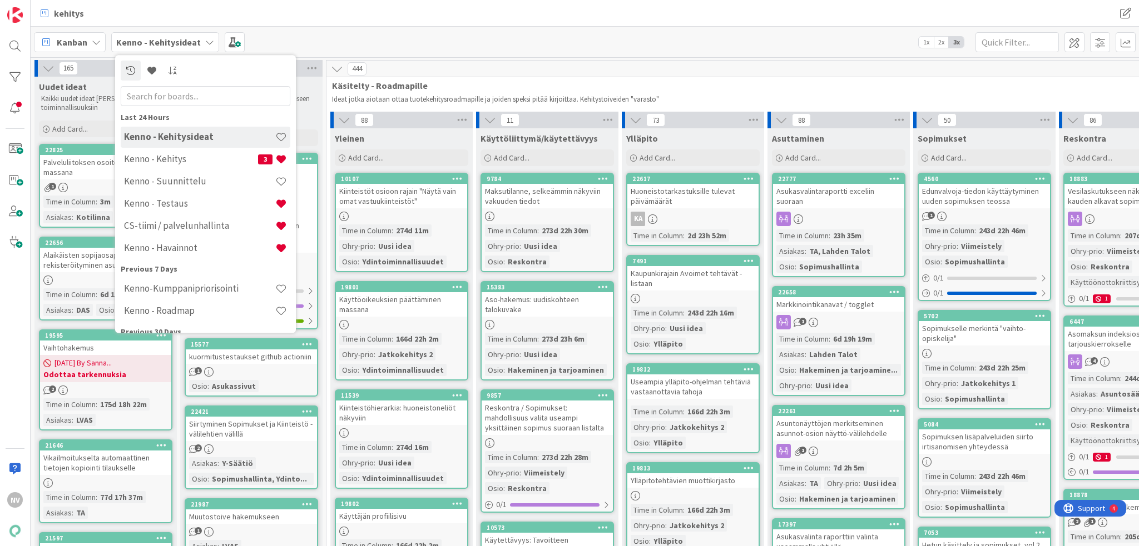
click at [205, 41] on icon at bounding box center [209, 42] width 9 height 9
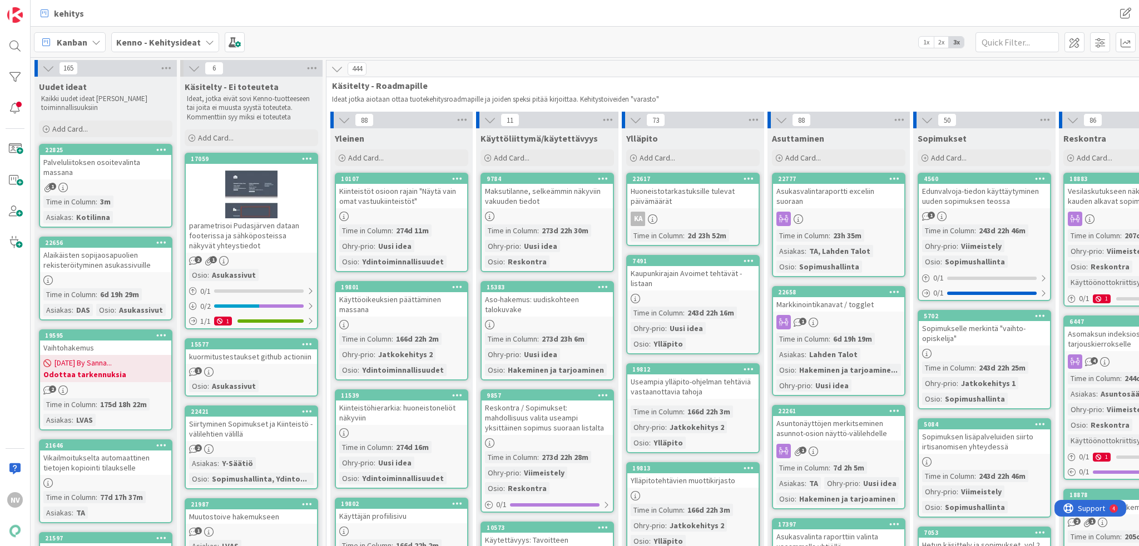
click at [205, 46] on icon at bounding box center [209, 42] width 9 height 9
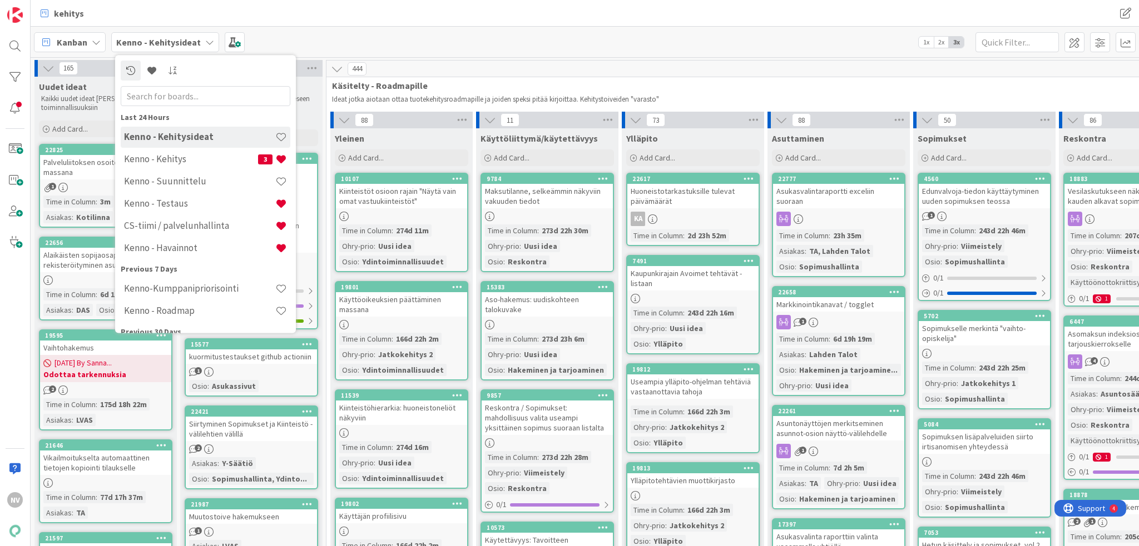
click at [449, 15] on div "kehitys" at bounding box center [316, 13] width 564 height 20
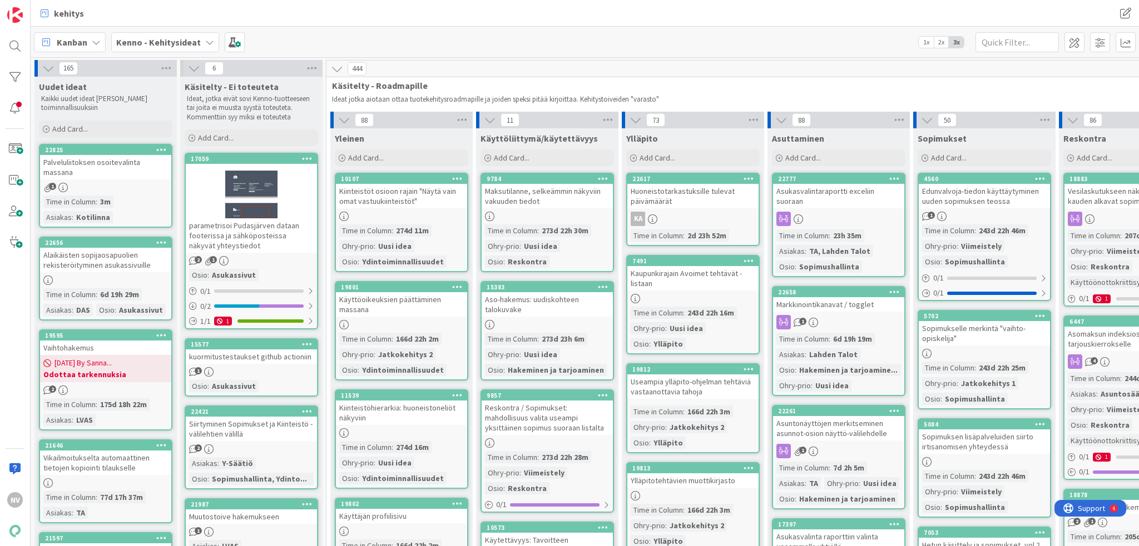
click at [518, 10] on div "kehitys" at bounding box center [316, 13] width 564 height 20
